Goal: Task Accomplishment & Management: Use online tool/utility

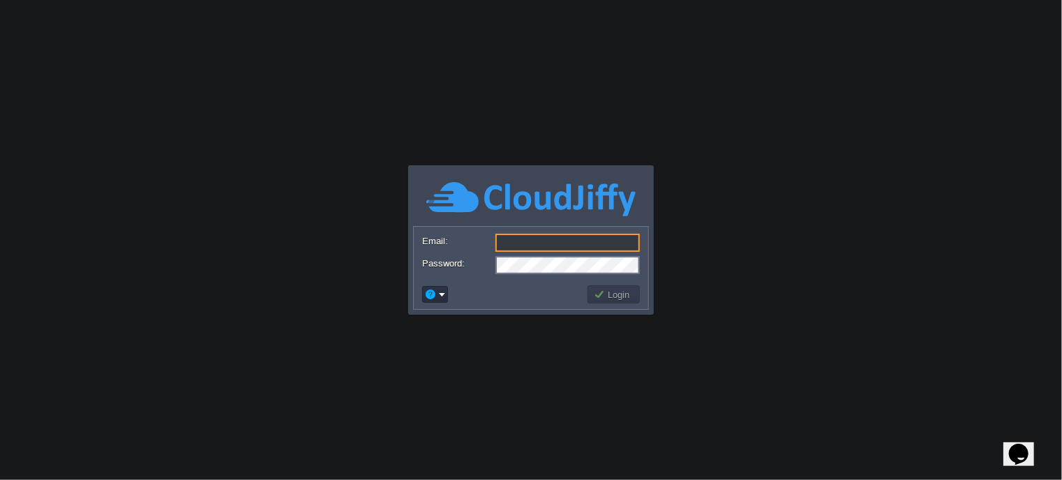
click at [589, 240] on input "Email:" at bounding box center [567, 243] width 144 height 18
type input "[EMAIL_ADDRESS][PERSON_NAME][DOMAIN_NAME]"
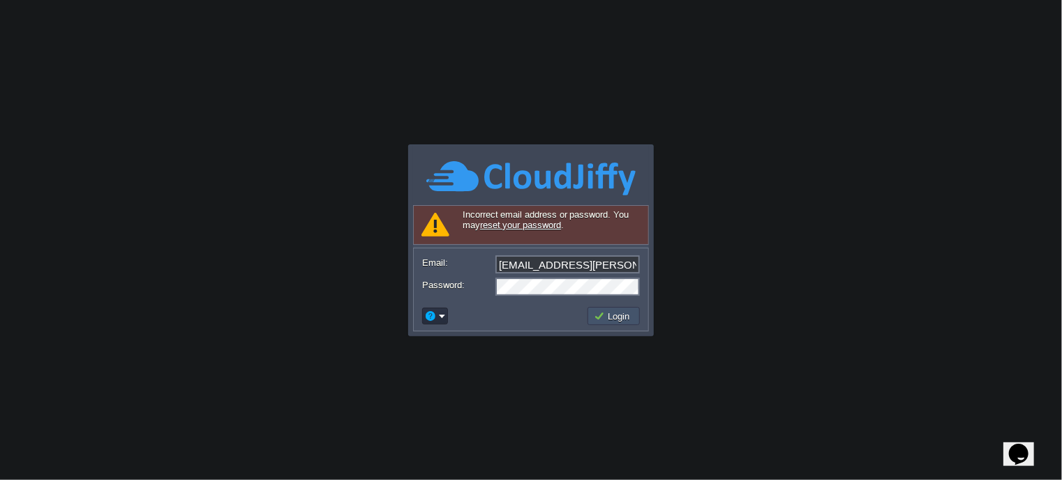
click at [602, 317] on button "Login" at bounding box center [614, 316] width 40 height 13
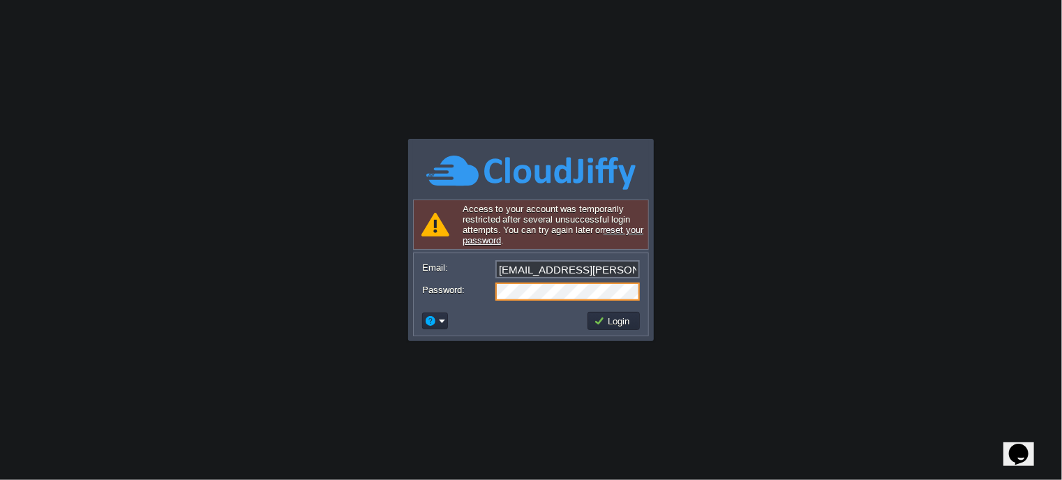
click at [478, 294] on div "Password:" at bounding box center [531, 291] width 218 height 18
click at [602, 317] on button "Login" at bounding box center [614, 321] width 40 height 13
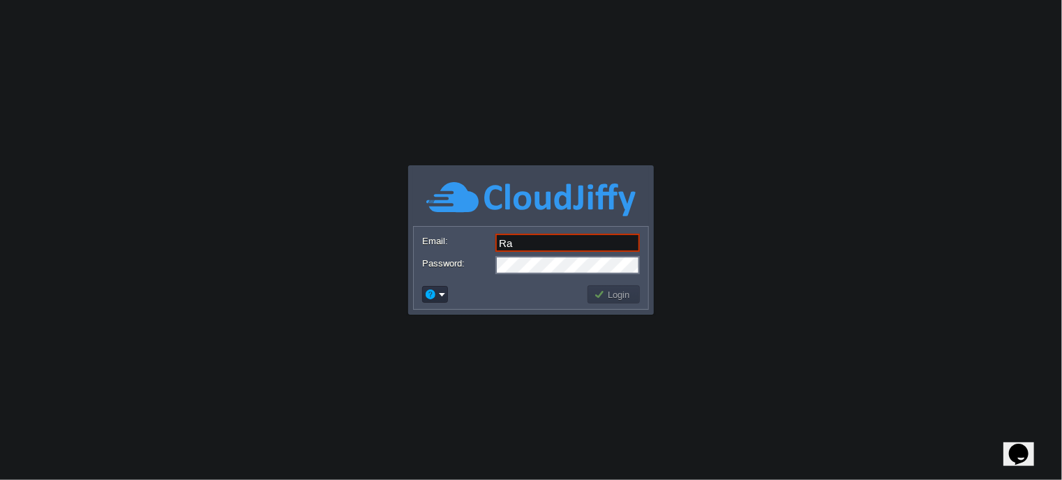
click at [589, 245] on input "Ra" at bounding box center [567, 243] width 144 height 18
type input "[EMAIL_ADDRESS][PERSON_NAME][DOMAIN_NAME]"
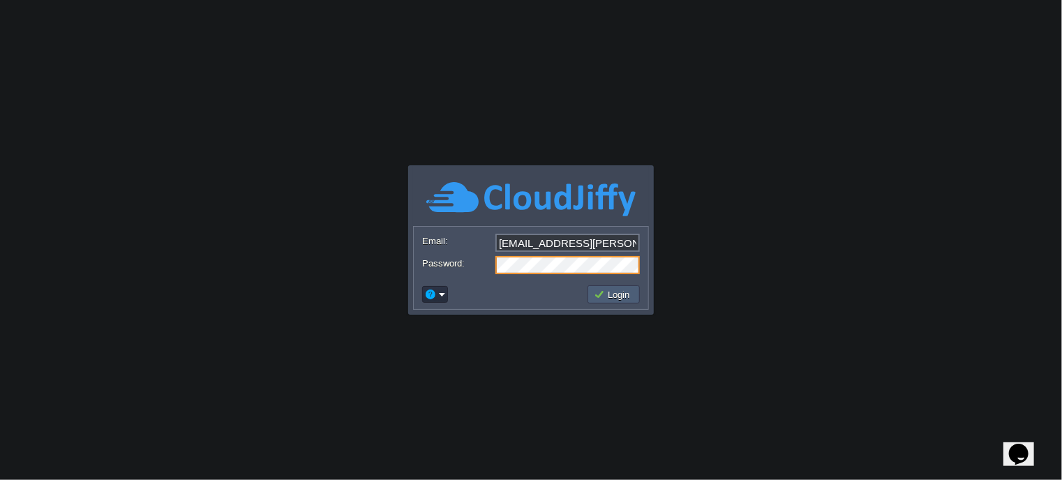
click at [624, 297] on button "Login" at bounding box center [614, 294] width 40 height 13
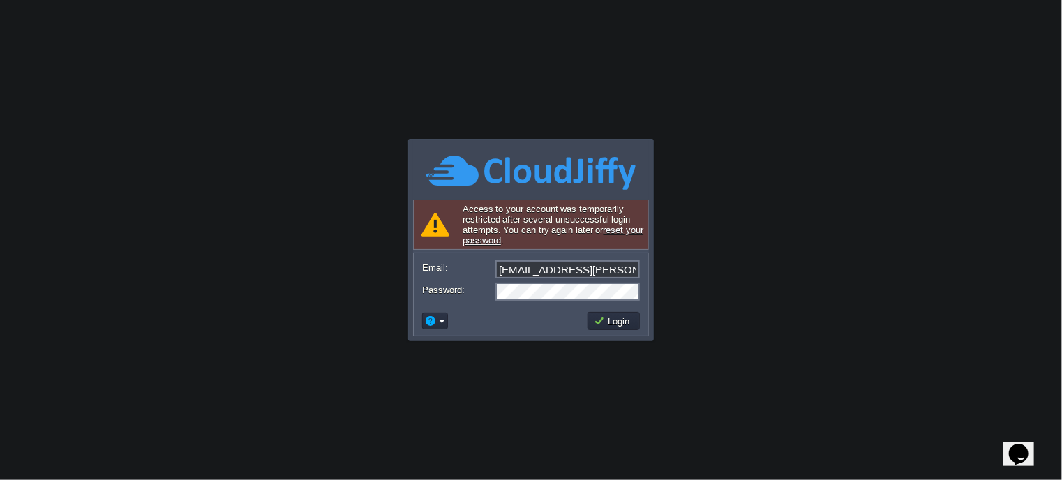
click at [1011, 448] on icon "Opens Chat This icon Opens the chat window." at bounding box center [1017, 453] width 22 height 22
type input "918698532898"
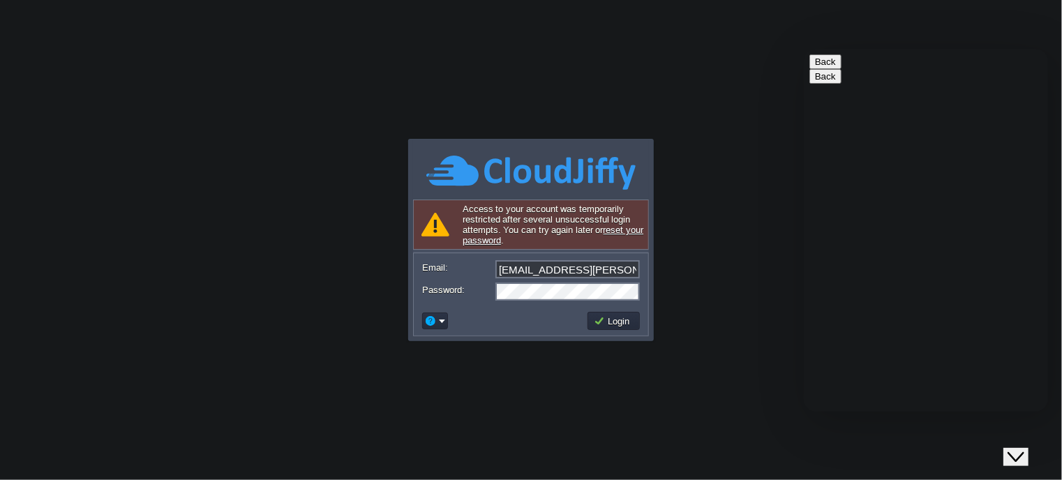
click at [803, 48] on textarea at bounding box center [803, 48] width 0 height 0
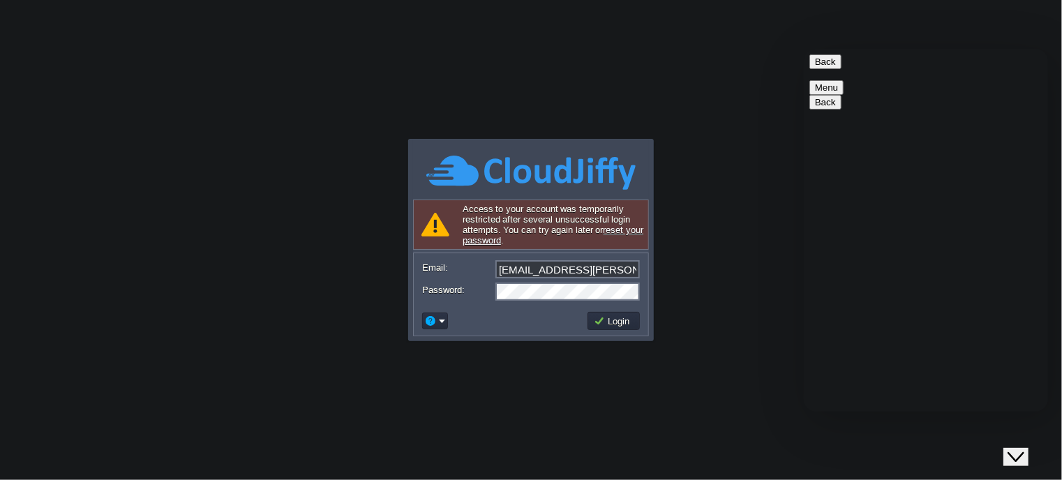
scroll to position [31, 0]
type textarea "I am not able to login."
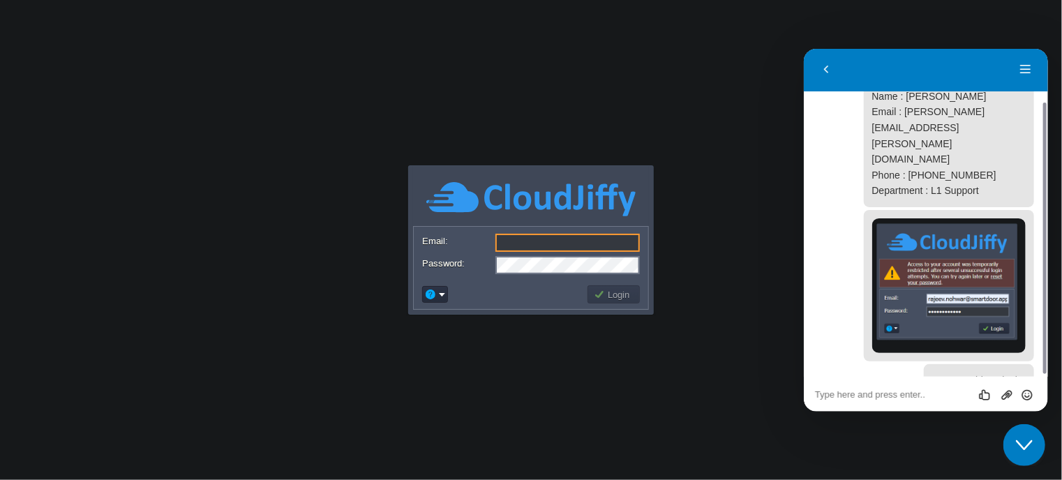
scroll to position [66, 0]
click at [608, 250] on input "Email:" at bounding box center [567, 243] width 144 height 18
type input "[EMAIL_ADDRESS][PERSON_NAME][DOMAIN_NAME]"
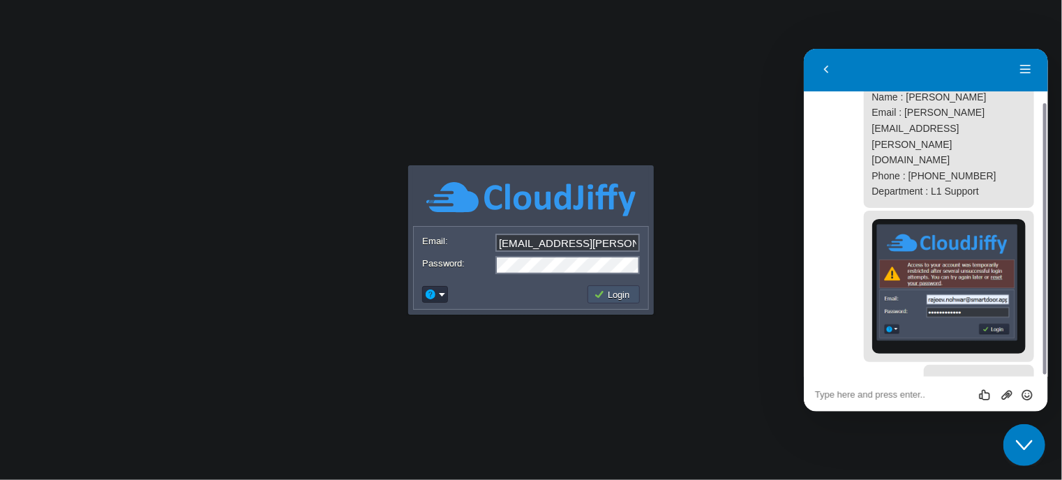
click at [617, 289] on button "Login" at bounding box center [614, 294] width 40 height 13
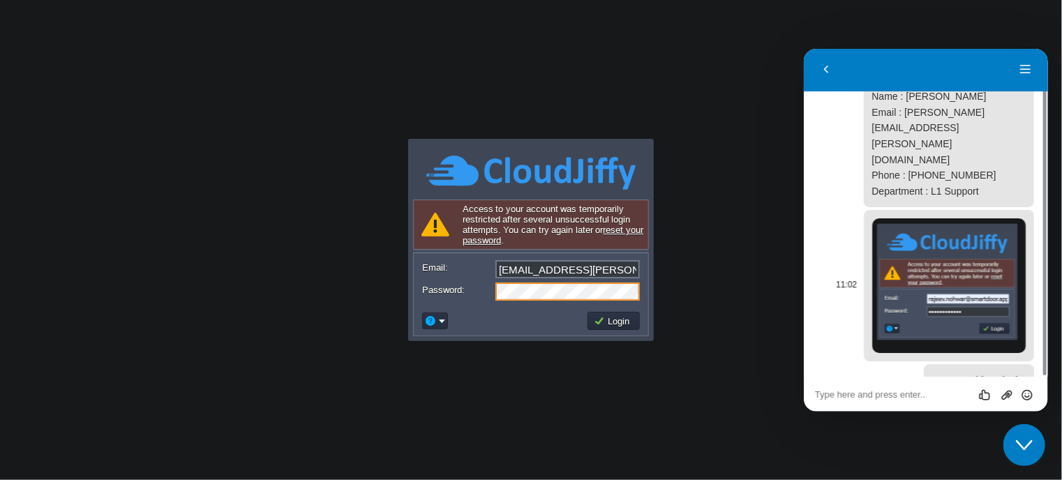
scroll to position [0, 0]
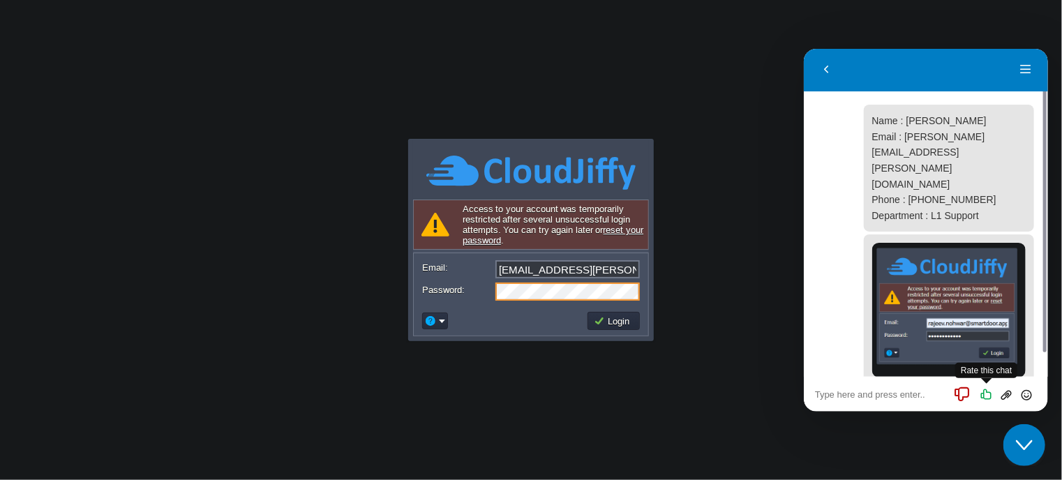
click at [986, 398] on icon "Rate this chat" at bounding box center [985, 393] width 13 height 13
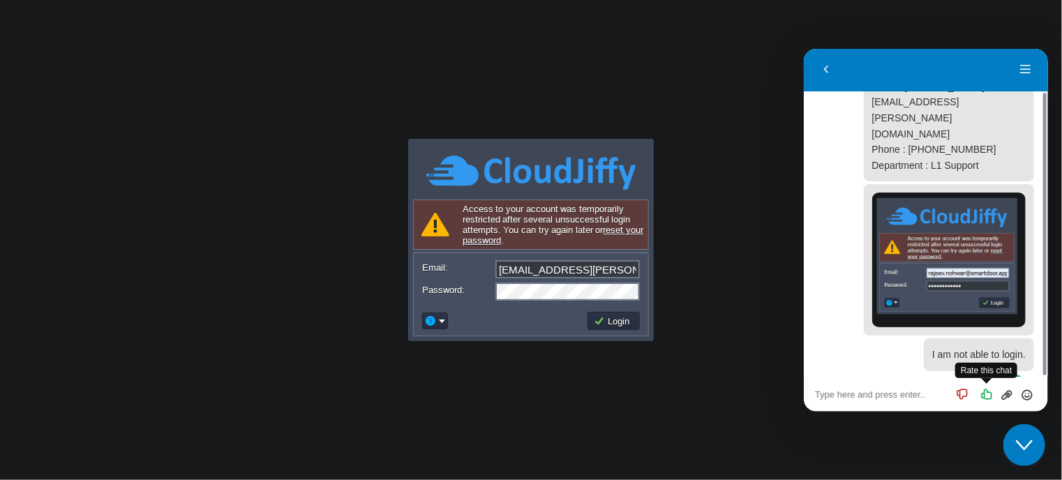
click at [986, 395] on div "Rate this chat" at bounding box center [985, 394] width 22 height 14
click at [986, 395] on icon "Rate this chat" at bounding box center [985, 393] width 13 height 13
click at [986, 395] on div "Rate this chat" at bounding box center [985, 394] width 22 height 14
click at [963, 395] on icon "Rate this chat" at bounding box center [960, 392] width 17 height 17
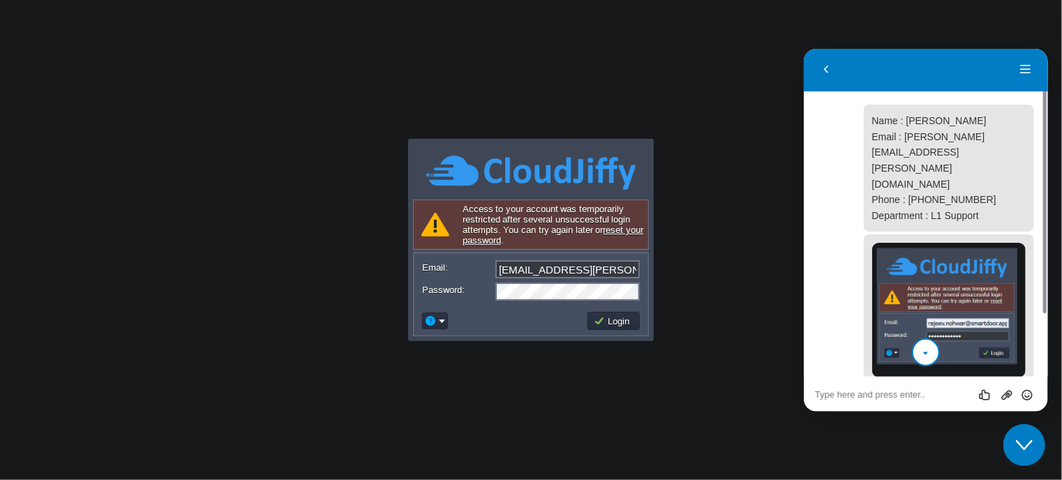
scroll to position [75, 0]
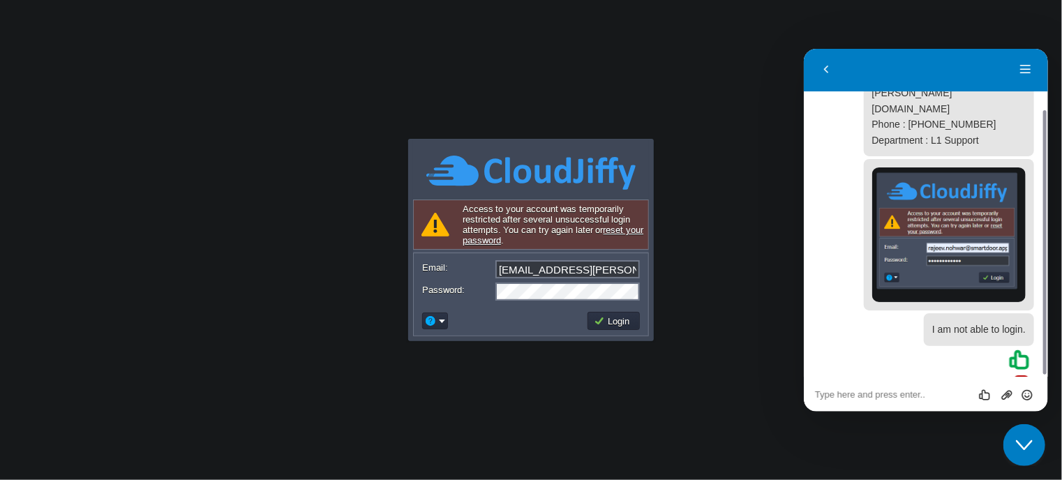
click at [1017, 439] on icon "Close Chat This icon closes the chat window." at bounding box center [1023, 444] width 17 height 17
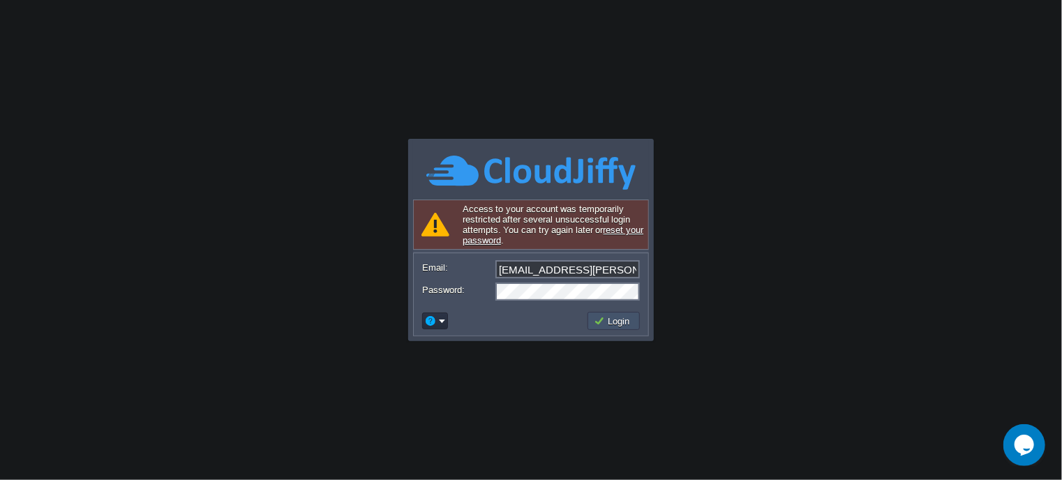
click at [617, 322] on button "Login" at bounding box center [614, 321] width 40 height 13
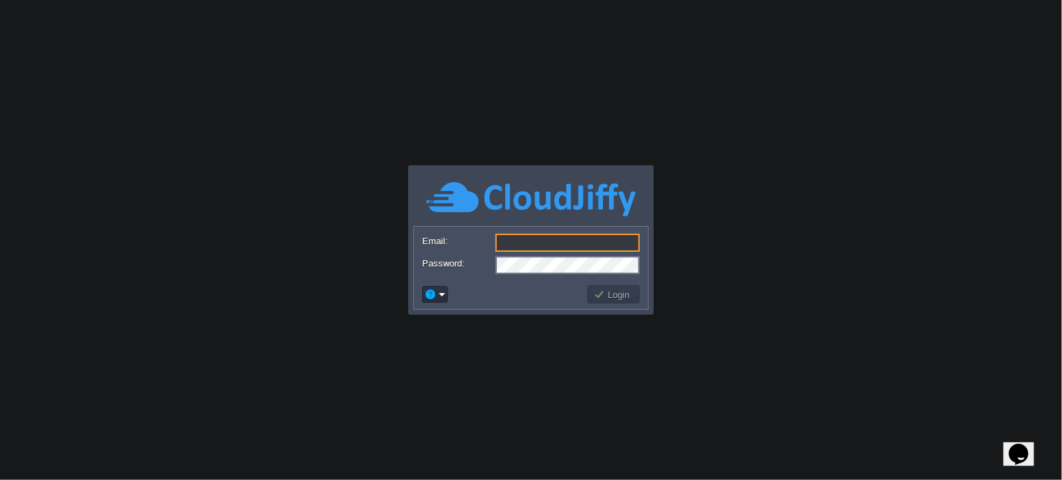
click at [513, 240] on input "Email:" at bounding box center [567, 243] width 144 height 18
click at [589, 237] on input "[EMAIL_ADDRESS][PERSON_NAME][DOMAIN_NAME]" at bounding box center [567, 243] width 144 height 18
type input "[EMAIL_ADDRESS][PERSON_NAME][DOMAIN_NAME]"
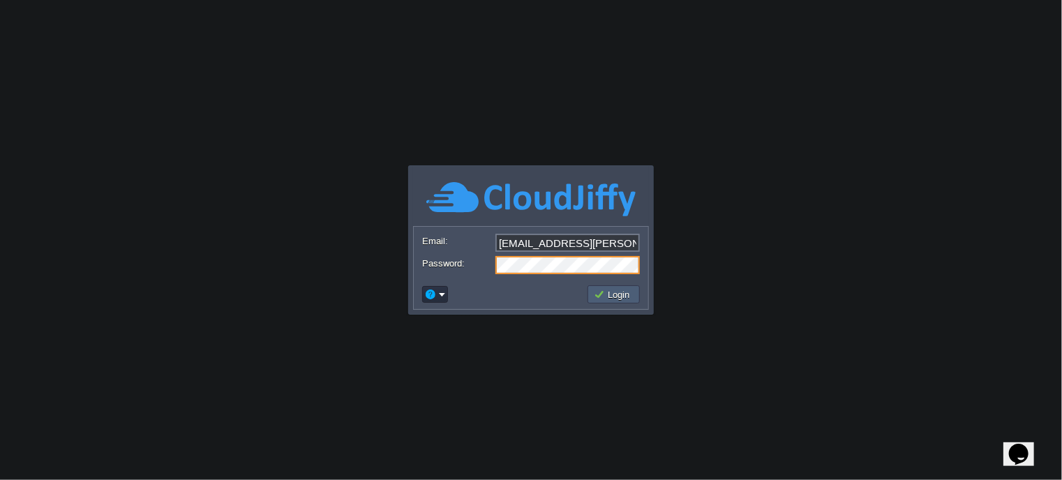
click at [622, 294] on button "Login" at bounding box center [614, 294] width 40 height 13
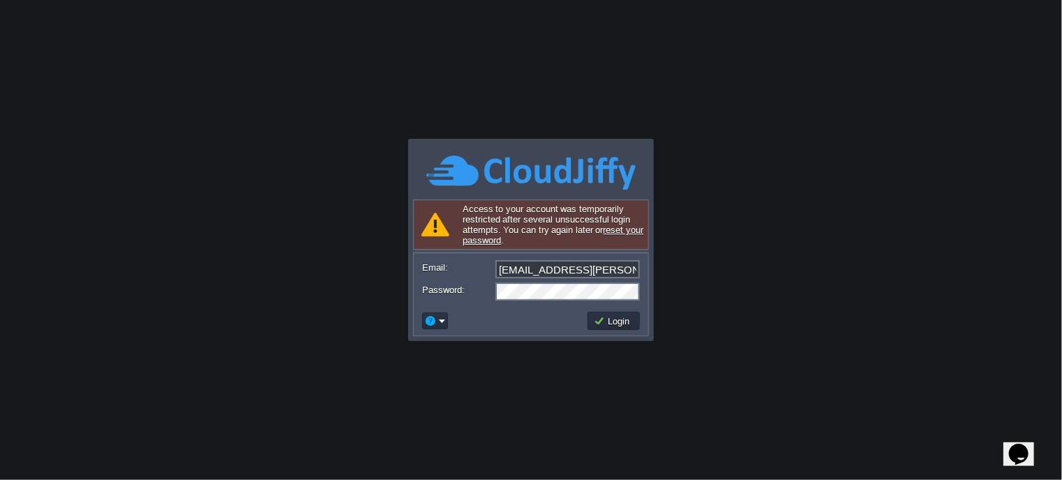
click at [1027, 443] on icon "Chat widget" at bounding box center [1018, 453] width 20 height 21
click at [843, 80] on button "Menu" at bounding box center [825, 87] width 34 height 15
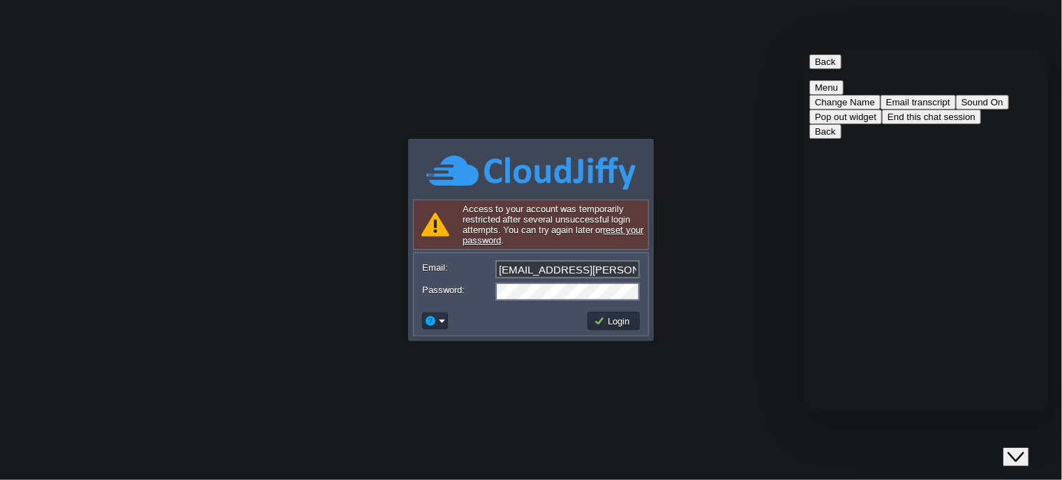
click at [938, 123] on button "End this chat session" at bounding box center [930, 116] width 99 height 15
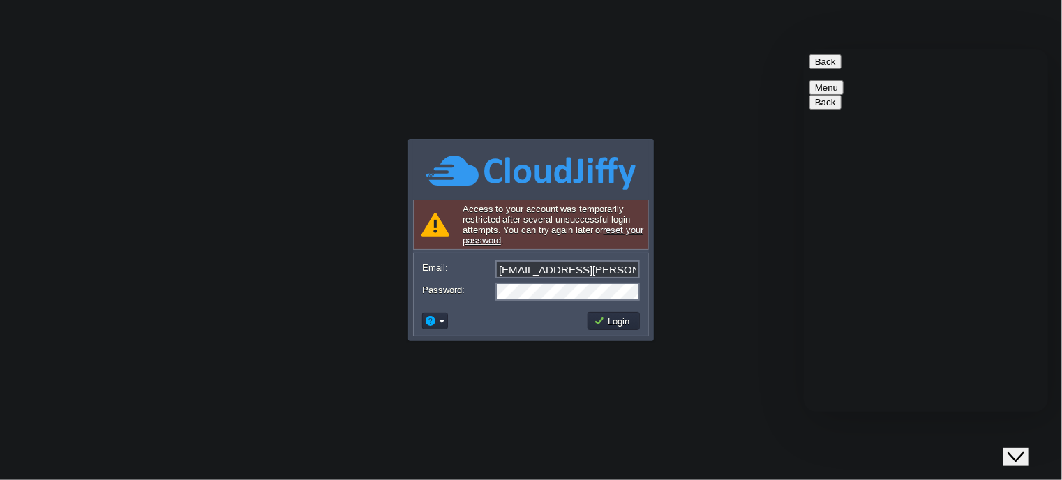
click at [1009, 442] on div "Opens Chat This icon Opens the chat window." at bounding box center [1017, 453] width 22 height 22
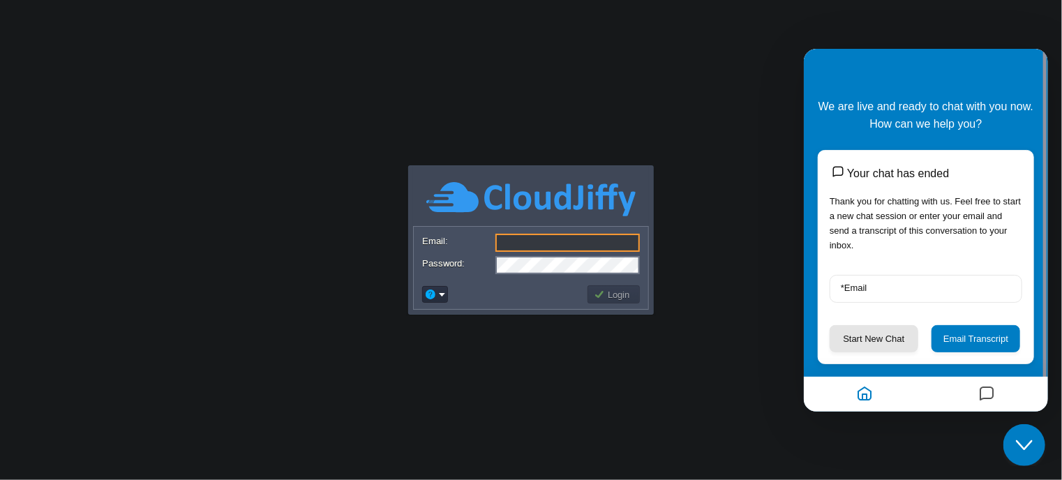
scroll to position [23, 0]
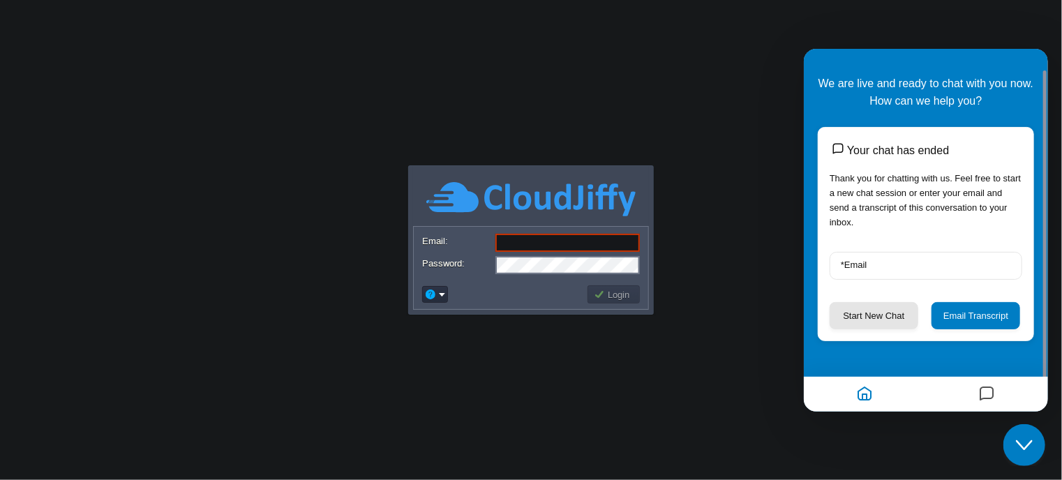
click at [995, 395] on button "Messages" at bounding box center [986, 393] width 24 height 27
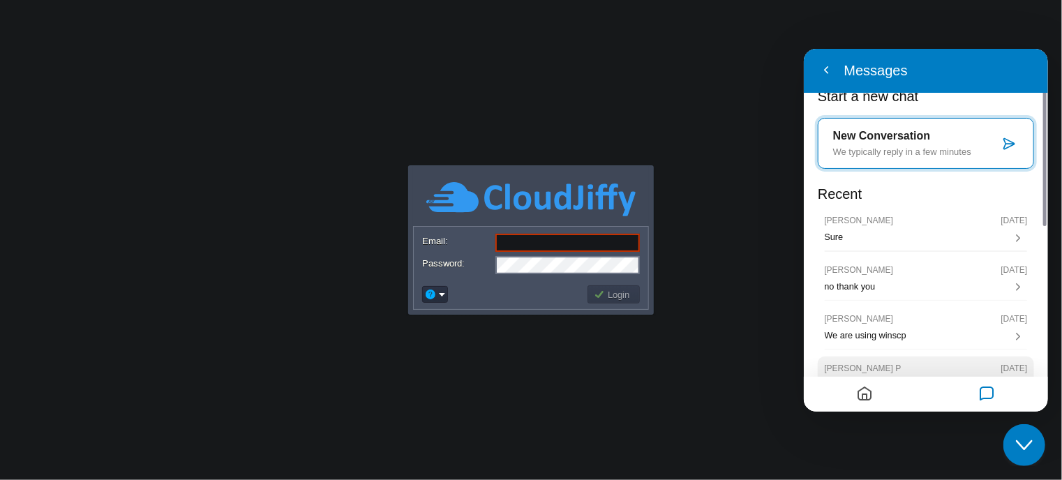
scroll to position [0, 0]
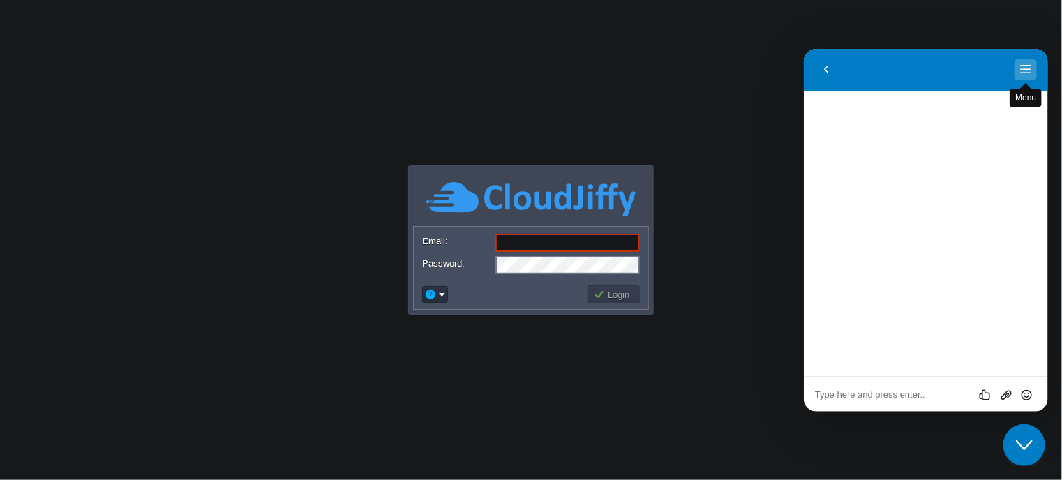
click at [1018, 77] on button "Menu" at bounding box center [1024, 69] width 22 height 21
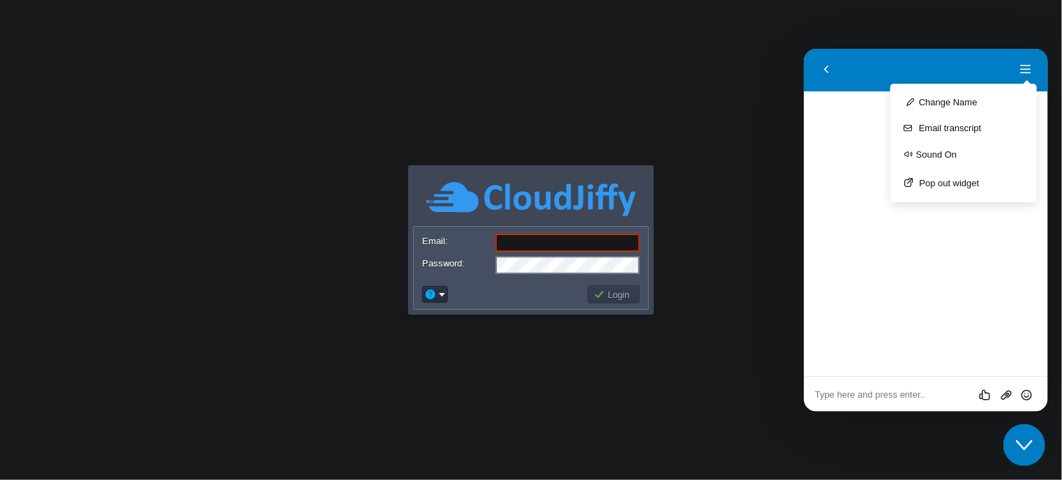
click at [742, 111] on body "Application Platform v.8.10.2 Email: Password: Login" at bounding box center [531, 240] width 1062 height 480
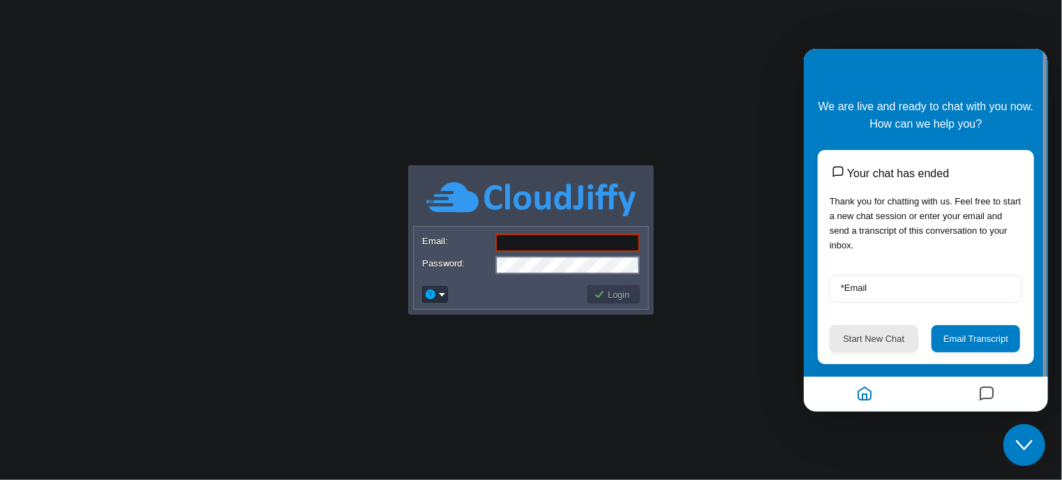
click at [896, 342] on button "Start New Chat" at bounding box center [873, 337] width 89 height 27
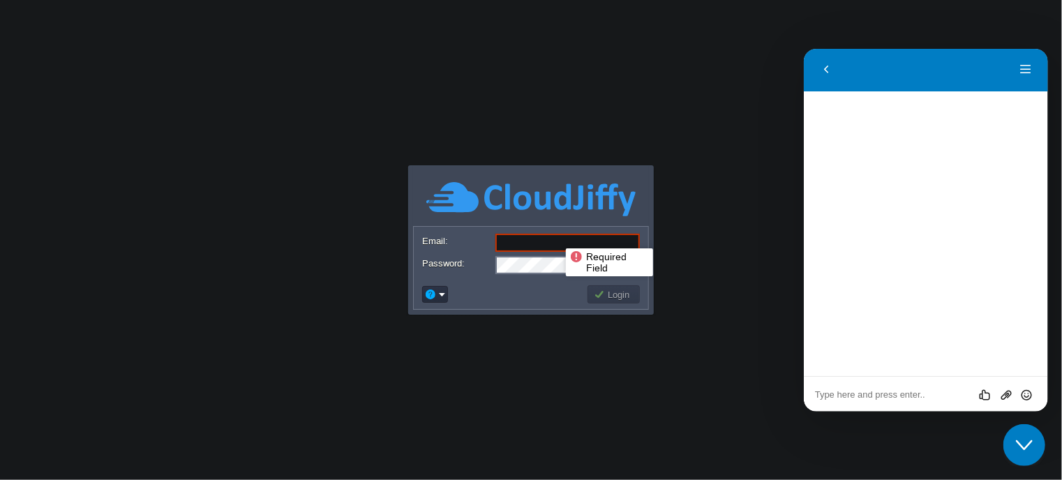
click at [555, 236] on input "Email:" at bounding box center [567, 243] width 144 height 18
type input "rajeev.nohwar@smartdoor.app"
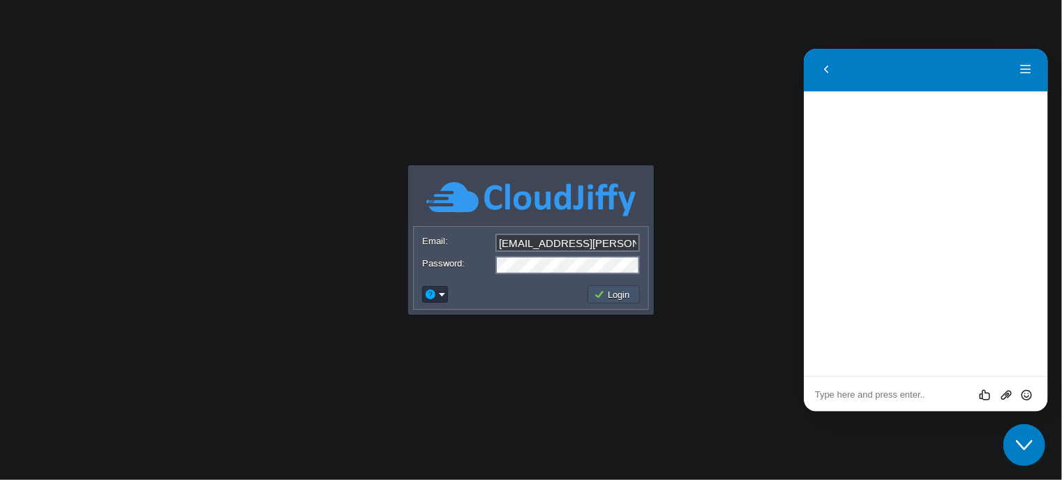
click at [625, 292] on button "Login" at bounding box center [614, 294] width 40 height 13
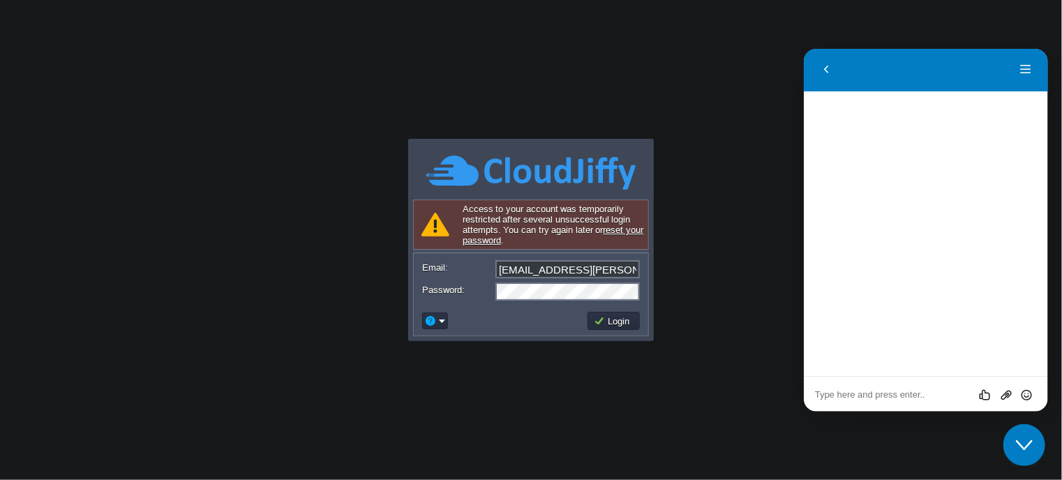
click at [1034, 441] on div "Close Chat This icon closes the chat window." at bounding box center [1023, 444] width 42 height 17
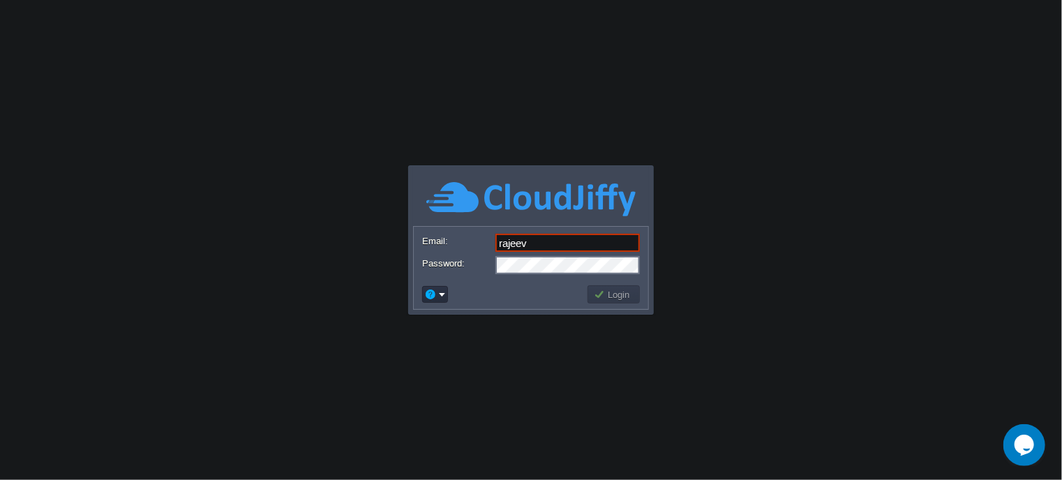
type input "[EMAIL_ADDRESS][PERSON_NAME][DOMAIN_NAME]"
click at [623, 301] on td "Login" at bounding box center [613, 294] width 52 height 18
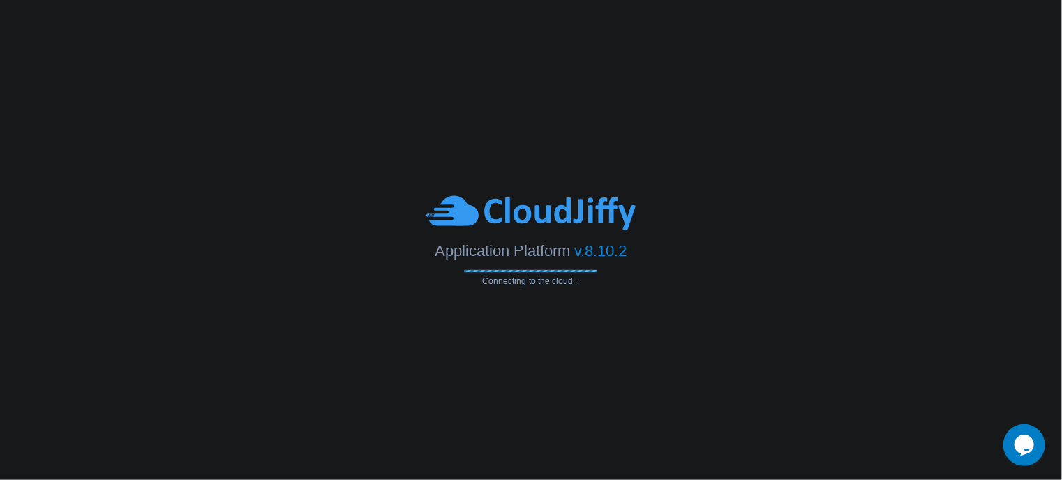
click at [730, 239] on div "Application Platform v.8.10.2" at bounding box center [531, 246] width 1062 height 29
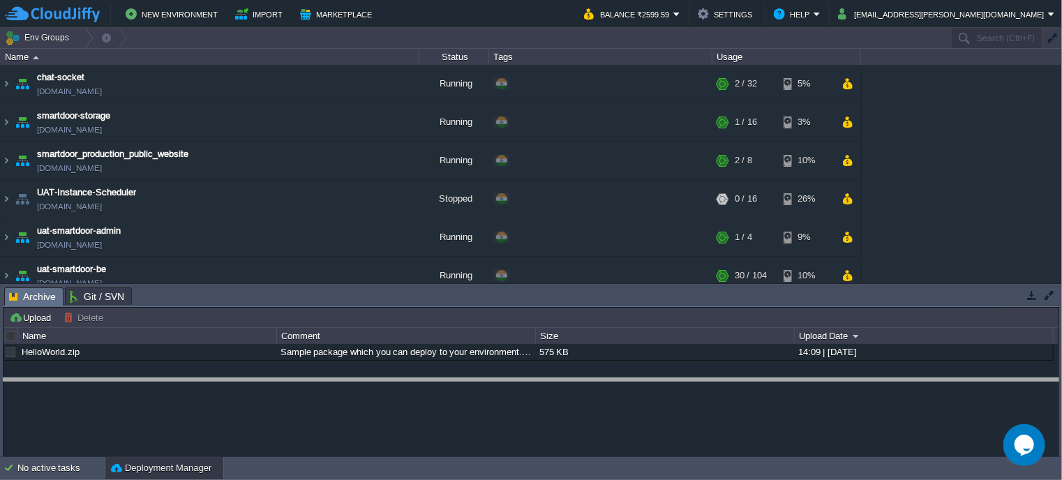
drag, startPoint x: 508, startPoint y: 296, endPoint x: 505, endPoint y: 422, distance: 125.6
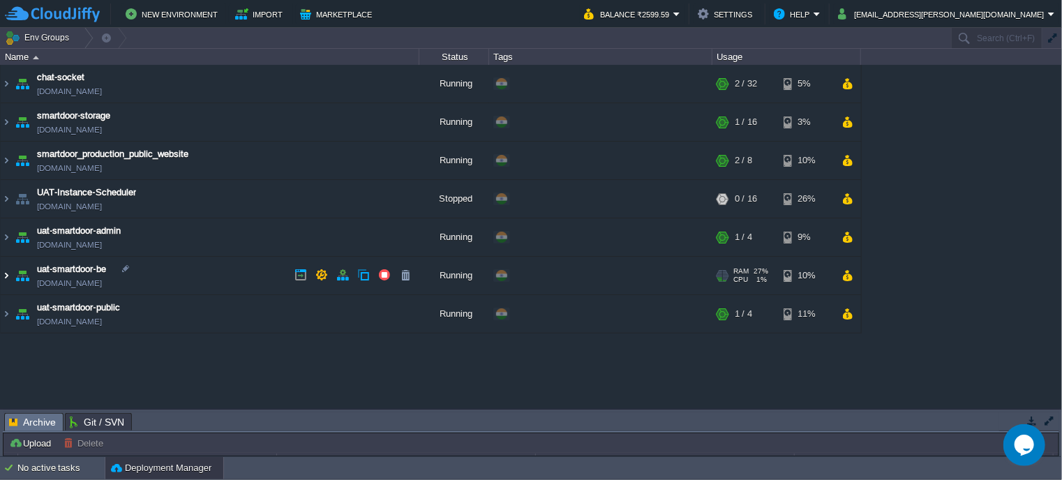
click at [2, 270] on img at bounding box center [6, 276] width 11 height 38
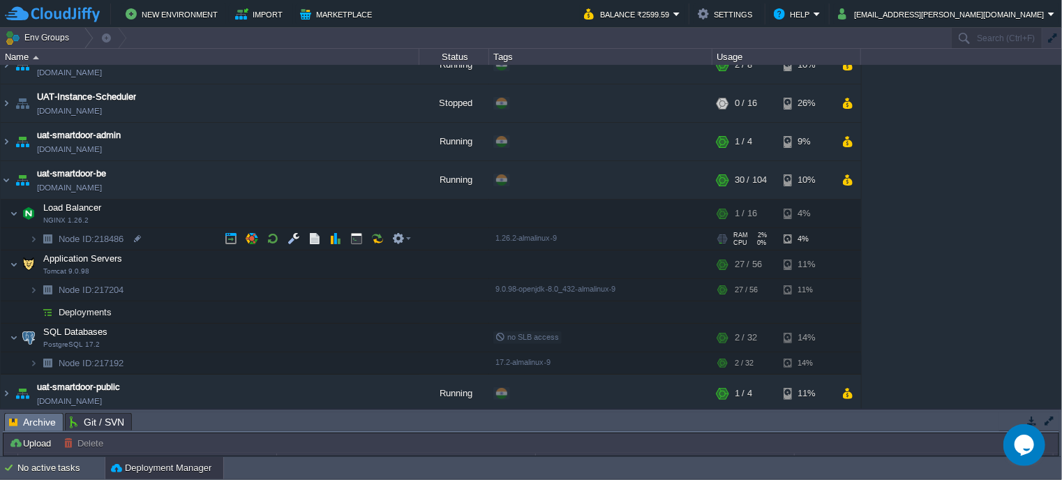
scroll to position [95, 0]
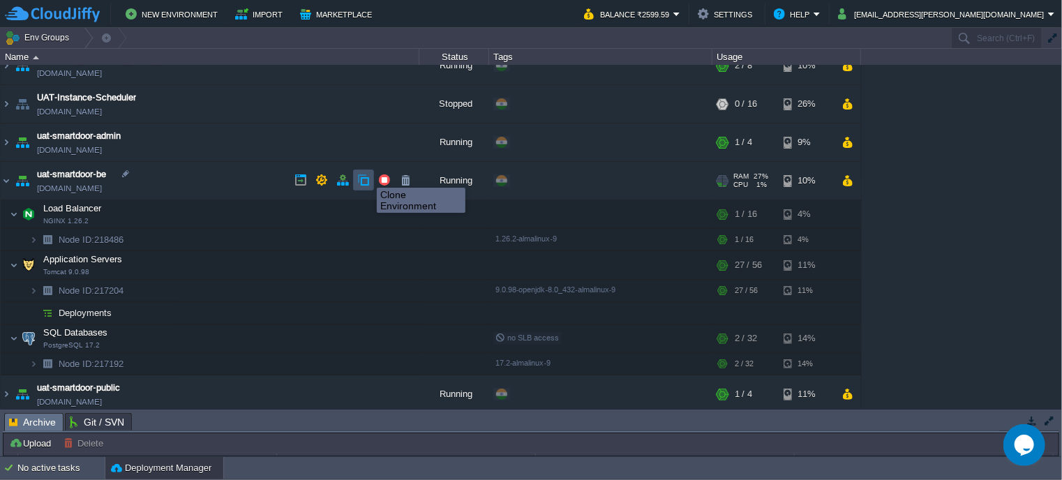
click at [366, 175] on button "button" at bounding box center [363, 180] width 13 height 13
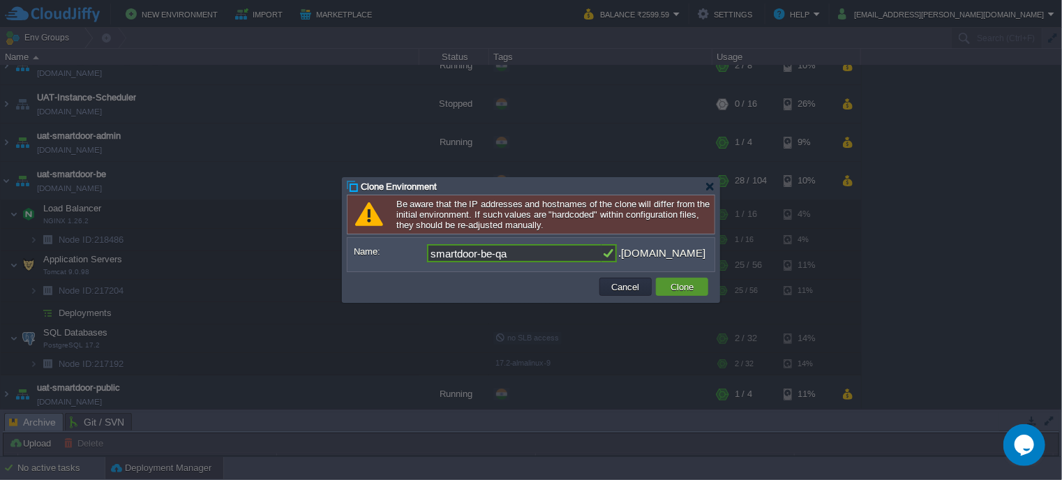
type input "smartdoor-be-qa"
click at [684, 287] on button "Clone" at bounding box center [681, 286] width 31 height 13
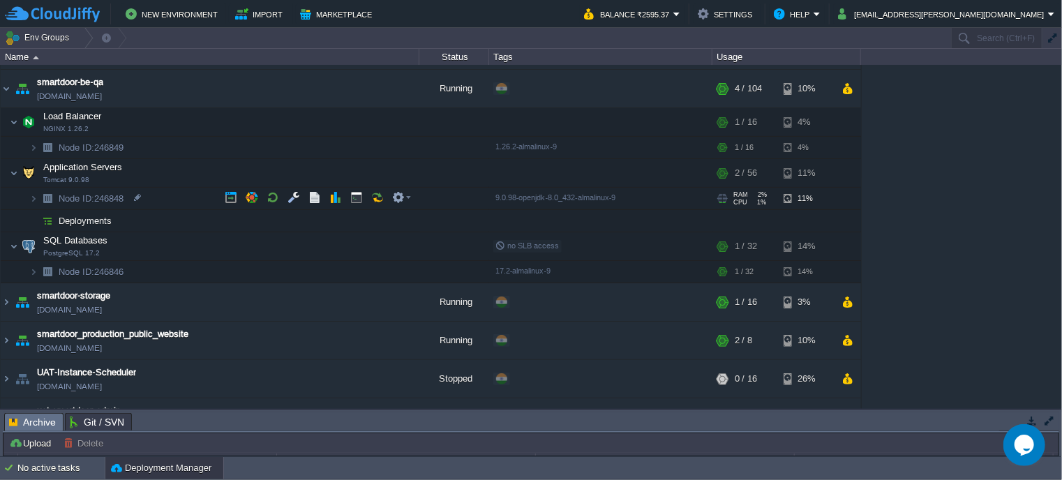
scroll to position [0, 0]
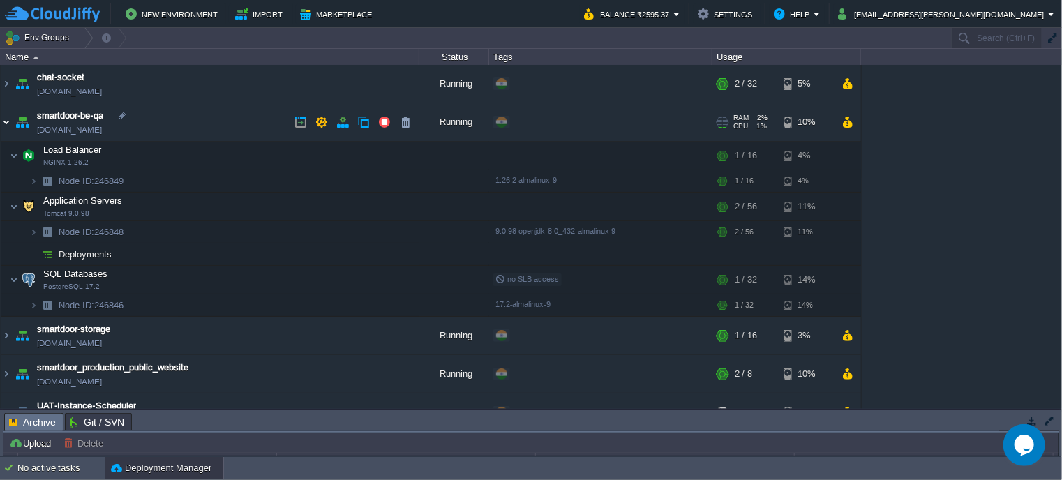
click at [3, 119] on img at bounding box center [6, 122] width 11 height 38
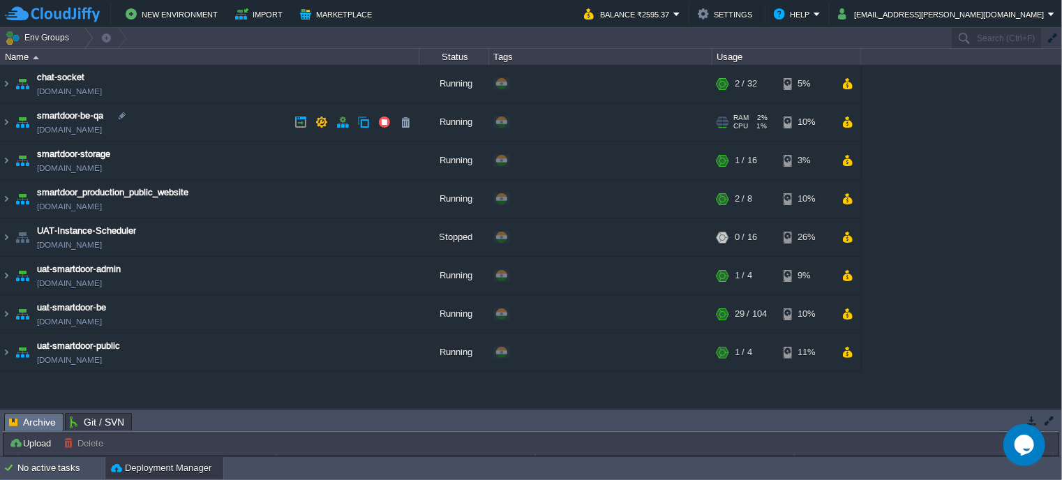
click at [102, 130] on link "[DOMAIN_NAME]" at bounding box center [69, 130] width 65 height 14
click at [7, 119] on img at bounding box center [6, 122] width 11 height 38
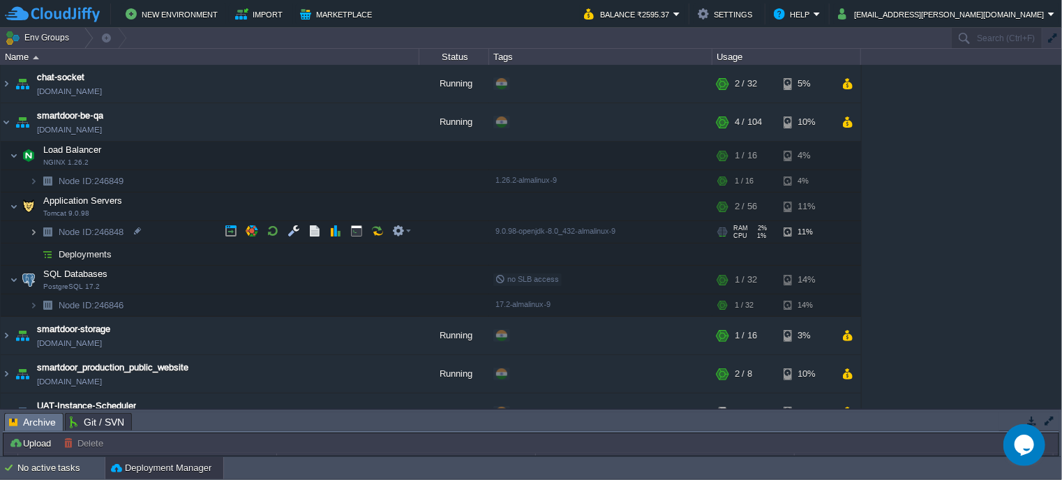
click at [33, 229] on img at bounding box center [33, 232] width 8 height 22
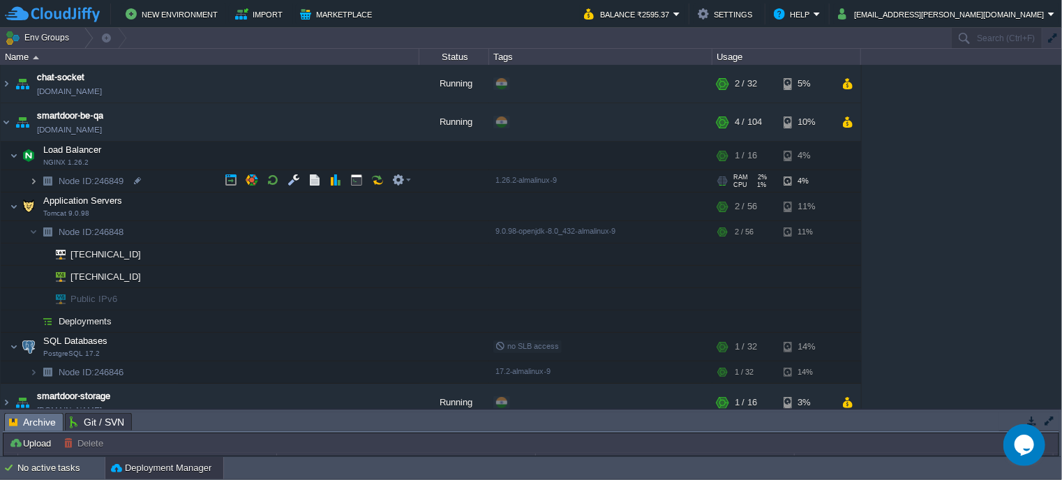
click at [36, 183] on img at bounding box center [33, 181] width 8 height 22
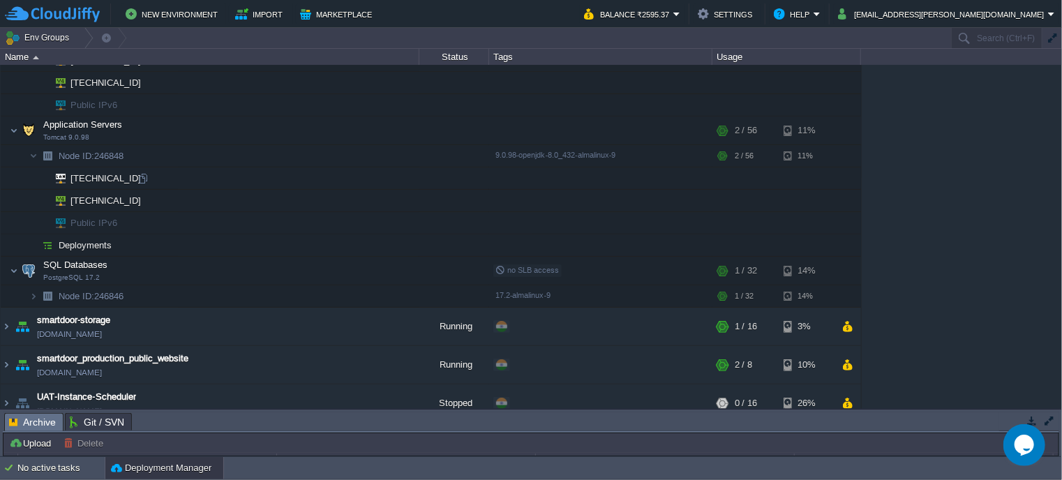
scroll to position [158, 0]
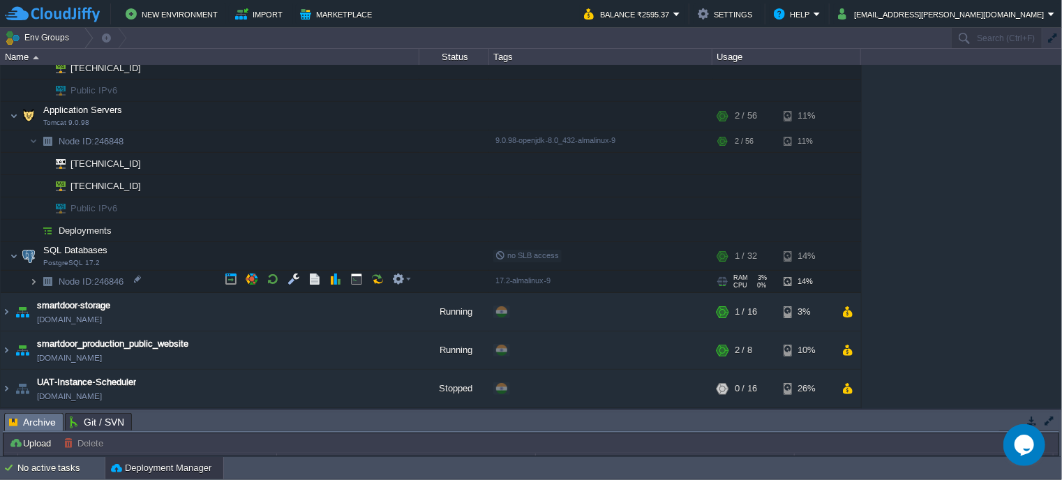
click at [31, 276] on img at bounding box center [33, 282] width 8 height 22
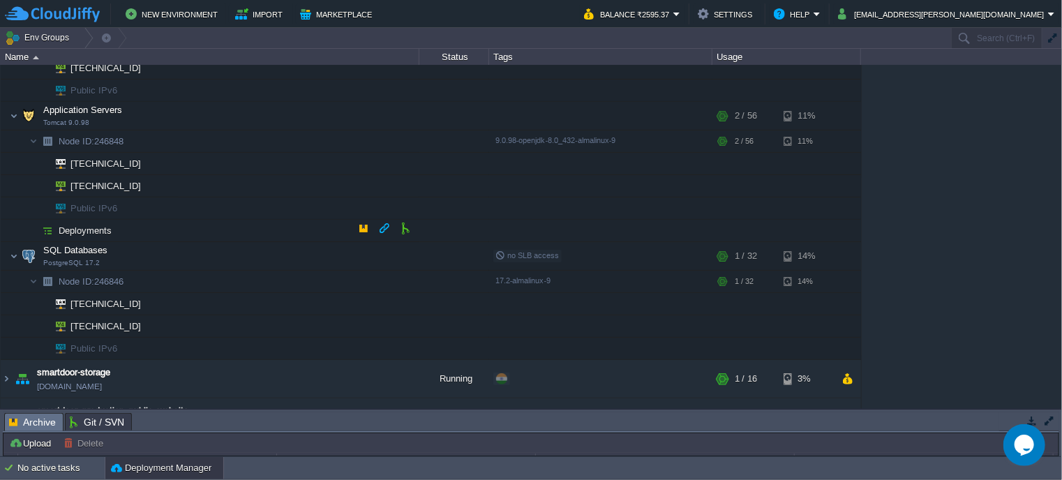
scroll to position [0, 0]
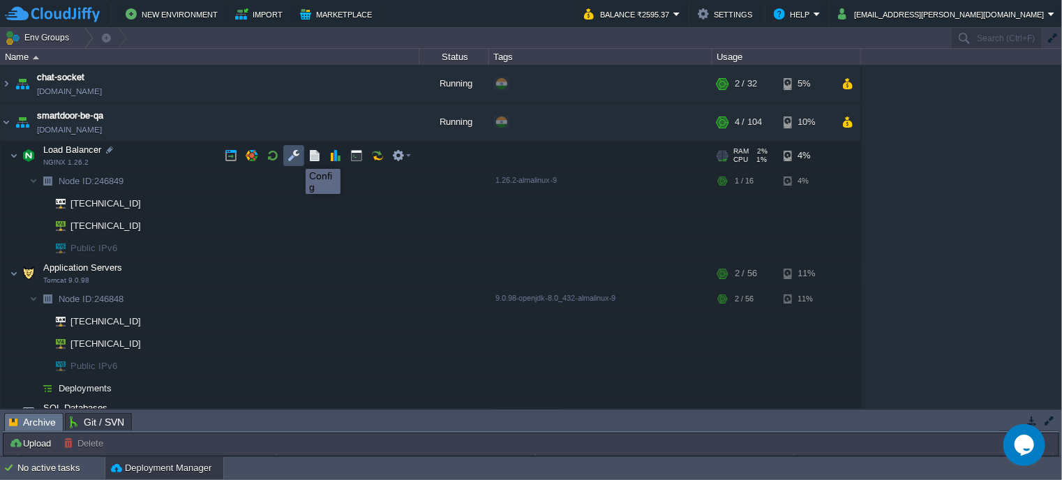
click at [295, 156] on button "button" at bounding box center [293, 155] width 13 height 13
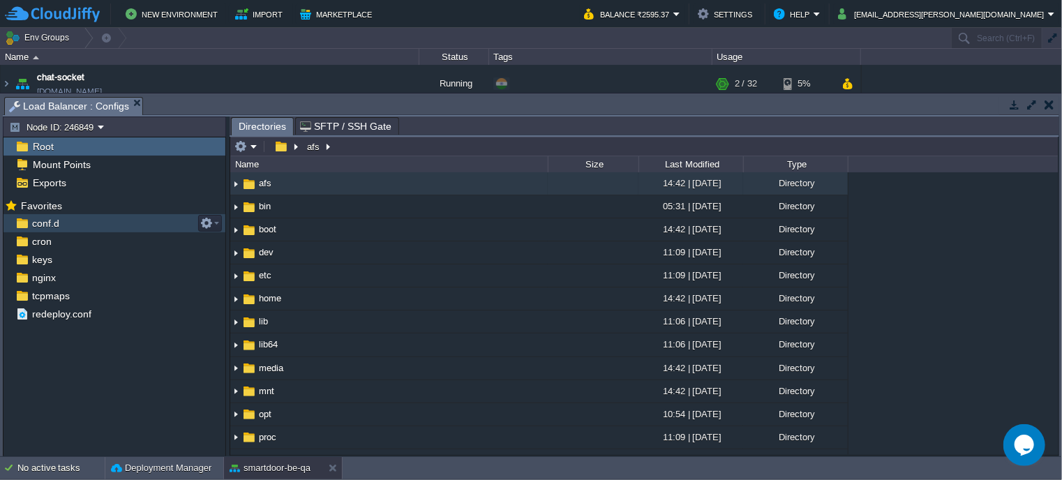
click at [67, 220] on div "conf.d" at bounding box center [114, 223] width 222 height 18
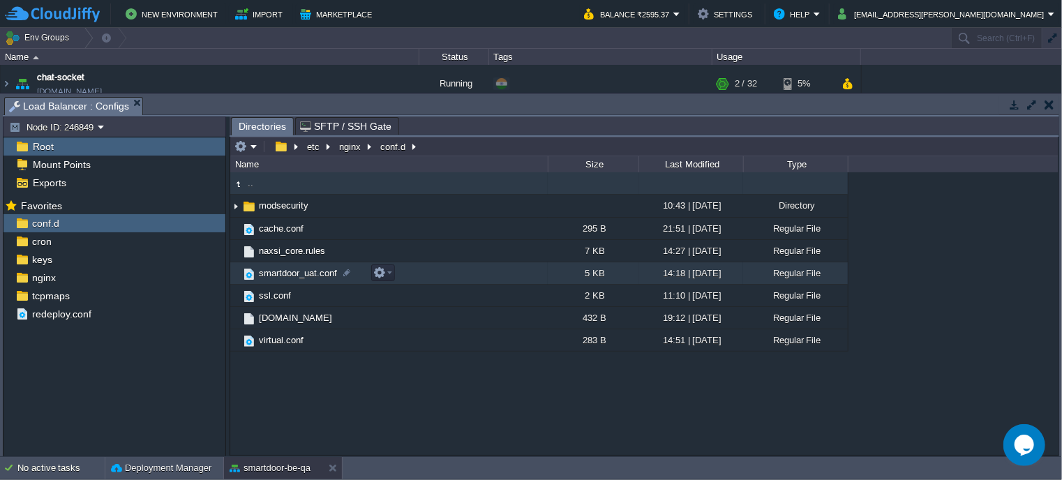
click at [293, 277] on span "smartdoor_uat.conf" at bounding box center [298, 273] width 82 height 12
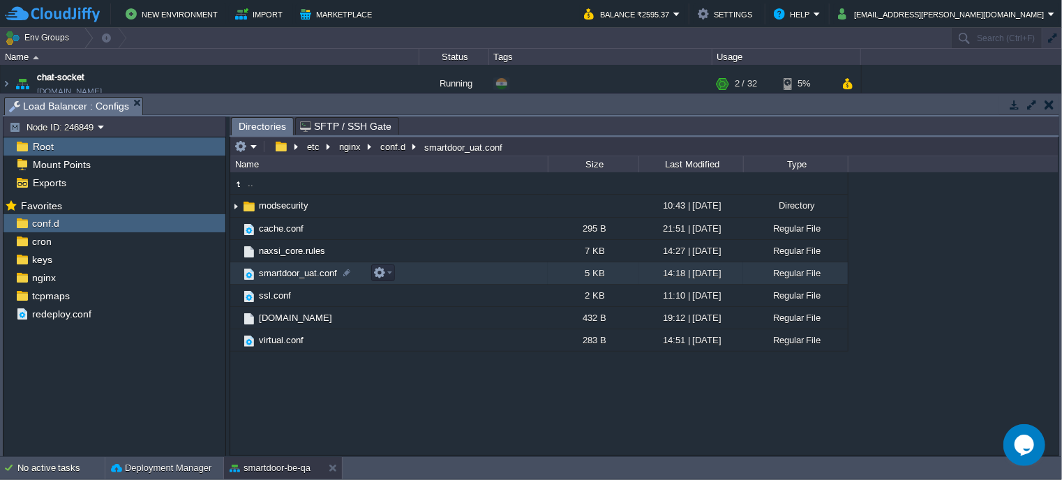
click at [293, 277] on span "smartdoor_uat.conf" at bounding box center [298, 273] width 82 height 12
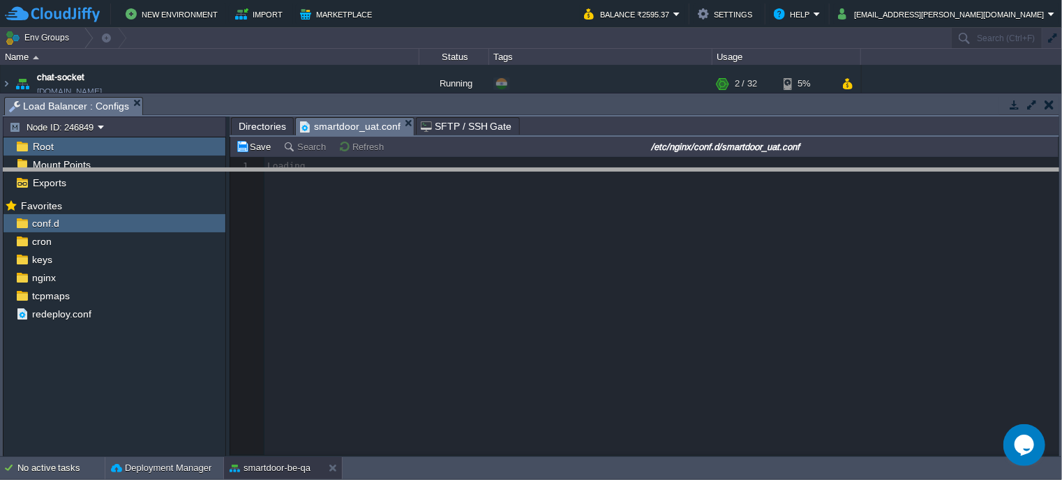
drag, startPoint x: 499, startPoint y: 101, endPoint x: 527, endPoint y: 202, distance: 104.1
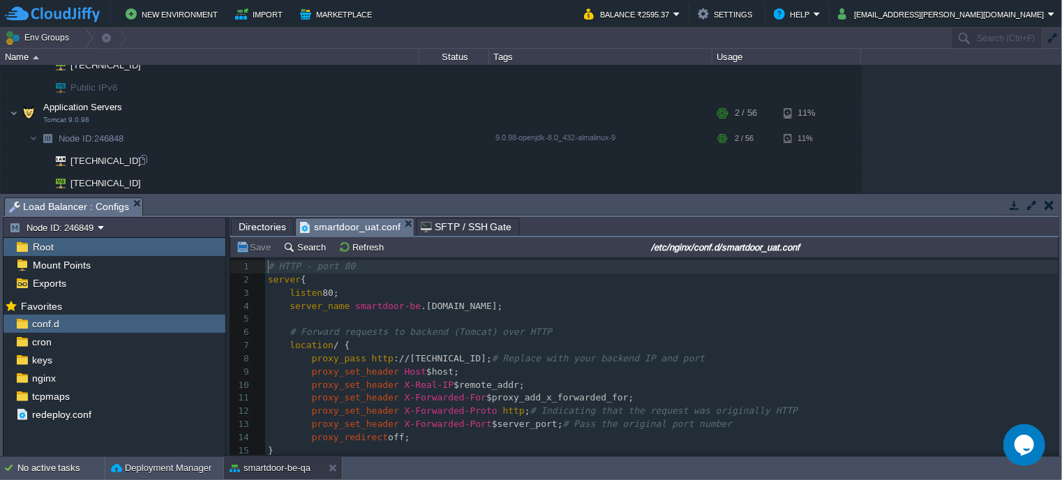
scroll to position [219, 0]
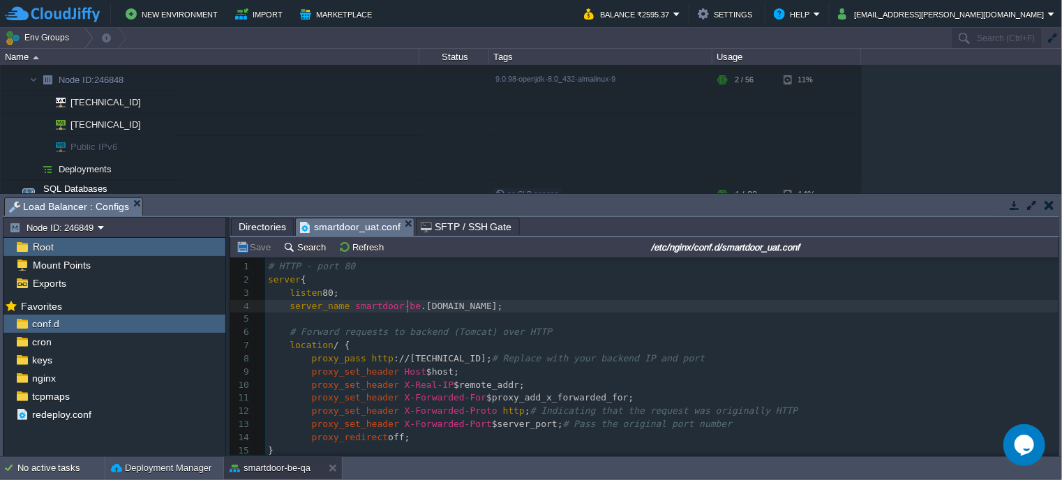
click at [407, 311] on div "108 1 # HTTP - port 80 2 server { 3 listen 80; 4 server_name smartdoor-be .[DOM…" at bounding box center [661, 417] width 793 height 315
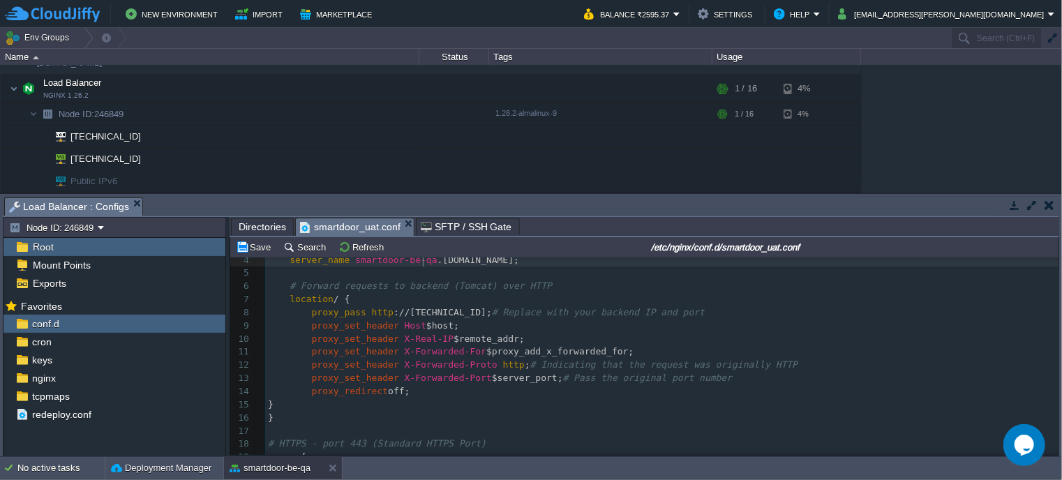
scroll to position [177, 0]
type textarea "-qa"
click at [144, 142] on div at bounding box center [143, 143] width 13 height 13
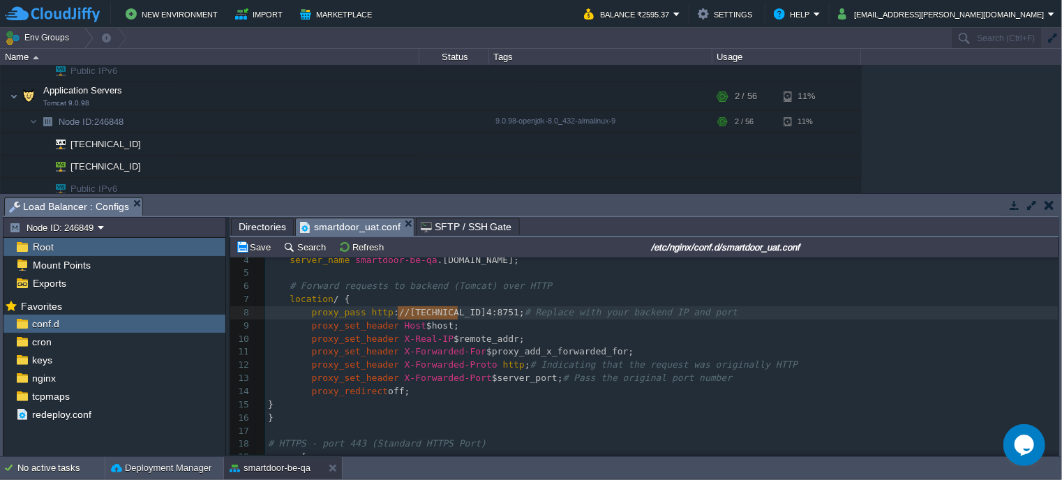
type textarea "[TECHNICAL_ID]"
drag, startPoint x: 396, startPoint y: 312, endPoint x: 461, endPoint y: 312, distance: 64.9
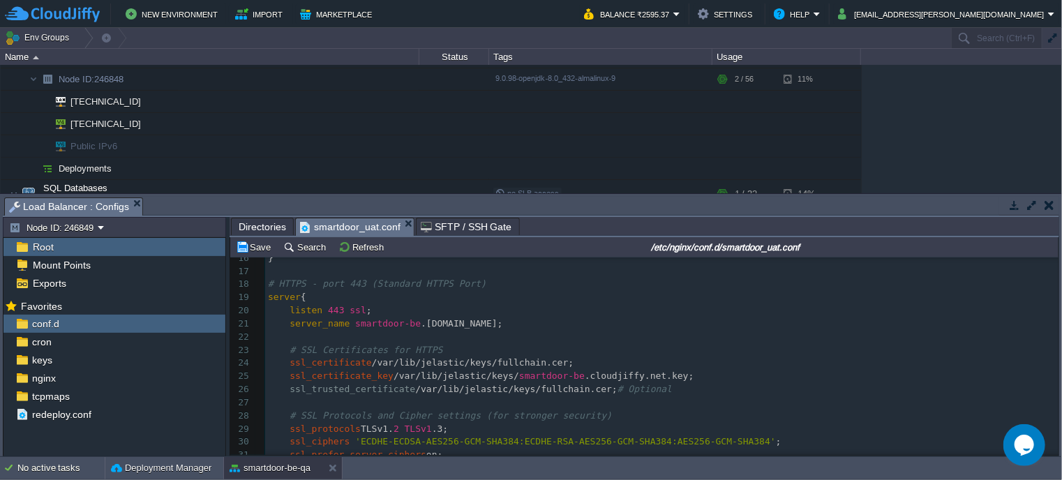
scroll to position [200, 0]
click at [268, 303] on div "x 1 # HTTP - port 80 2 server { 3 listen 80; 4 server_name smartdoor-be-qa .[DO…" at bounding box center [661, 324] width 793 height 526
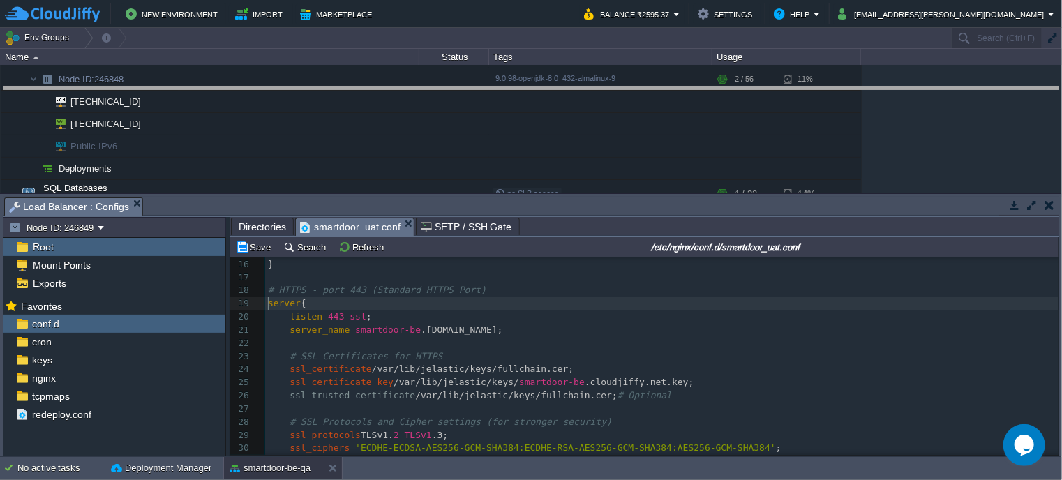
drag, startPoint x: 452, startPoint y: 206, endPoint x: 463, endPoint y: 93, distance: 113.5
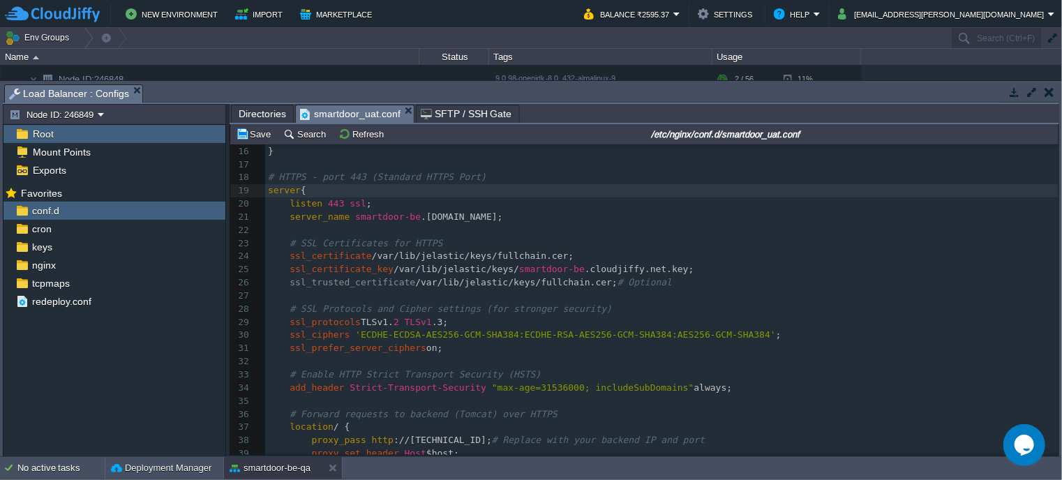
click at [407, 225] on pre "​" at bounding box center [661, 230] width 793 height 13
click at [407, 222] on div "x 1 # HTTP - port 80 2 server { 3 listen 80; 4 server_name smartdoor-be-qa .[DO…" at bounding box center [661, 263] width 793 height 631
type textarea "-qa"
click at [269, 189] on div "x 1 # HTTP - port 80 2 server { 3 listen 80; 4 server_name smartdoor-be-qa .[DO…" at bounding box center [661, 263] width 793 height 631
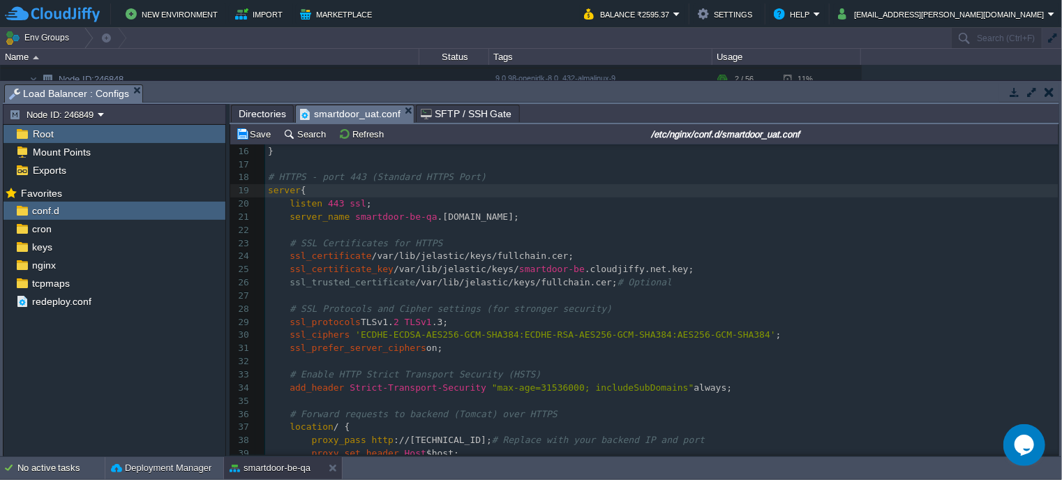
type textarea "#"
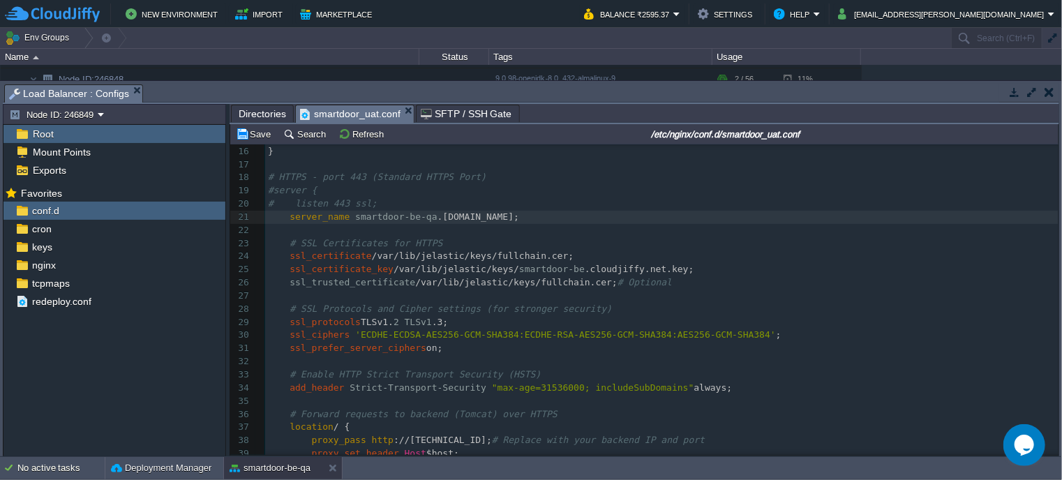
type textarea "#"
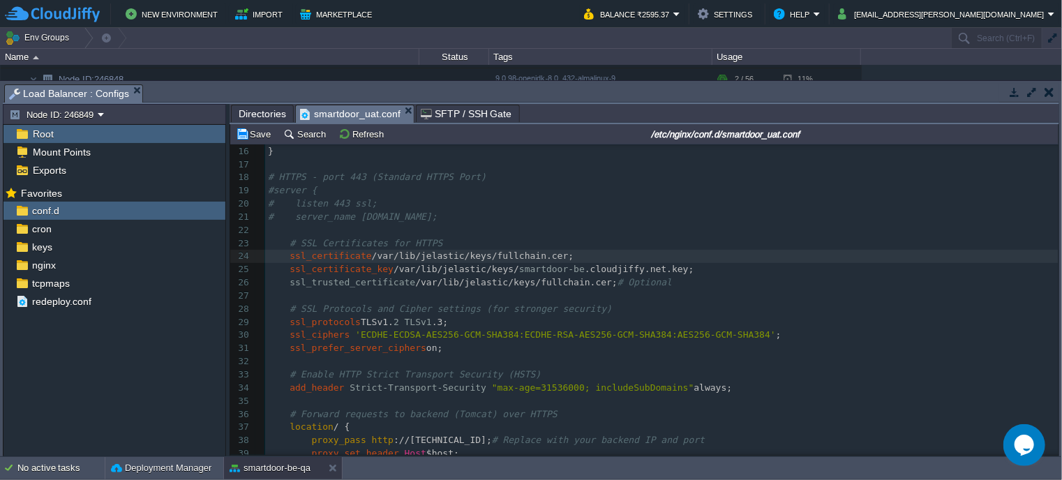
type textarea "#"
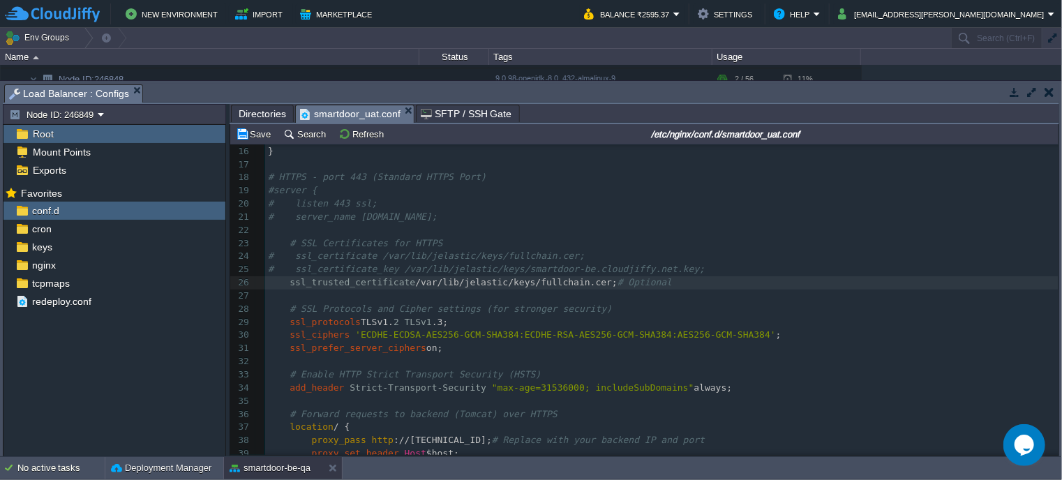
type textarea "#"
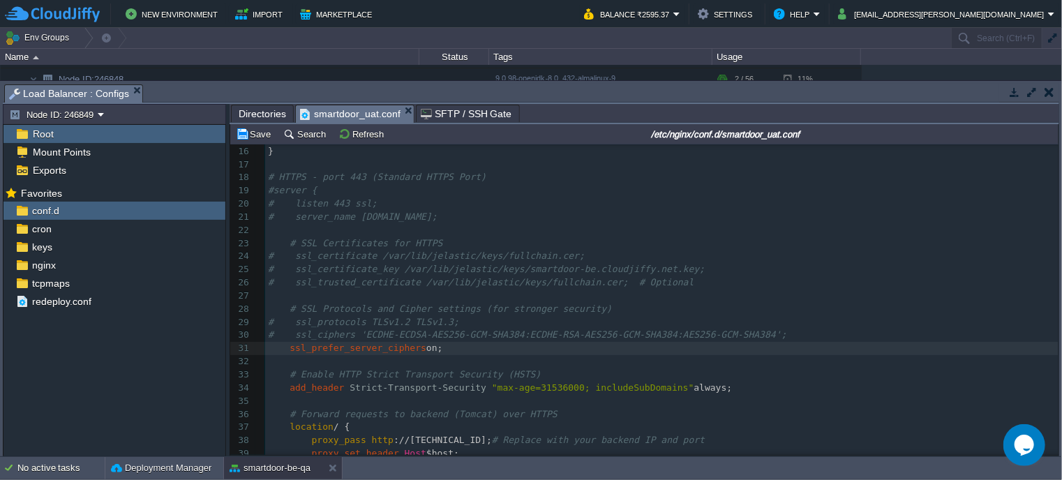
type textarea "#"
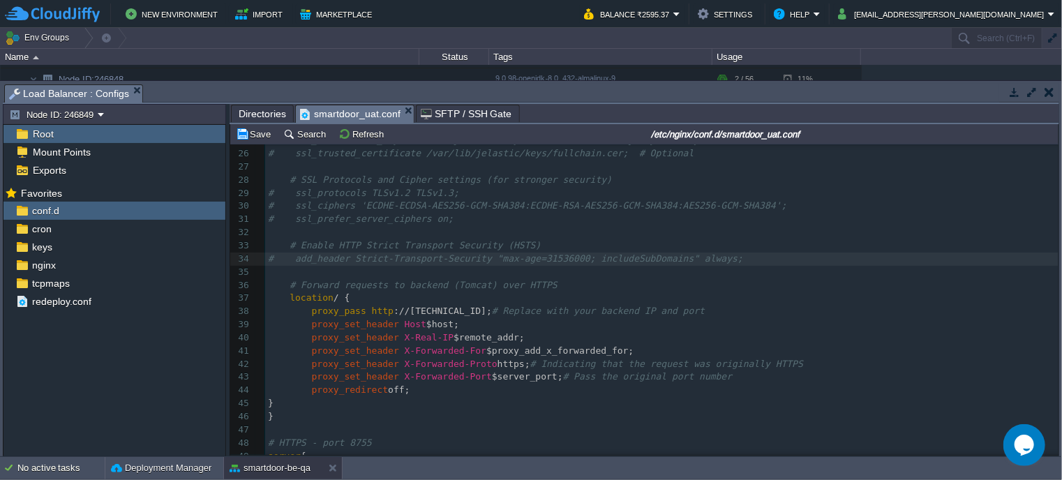
scroll to position [332, 0]
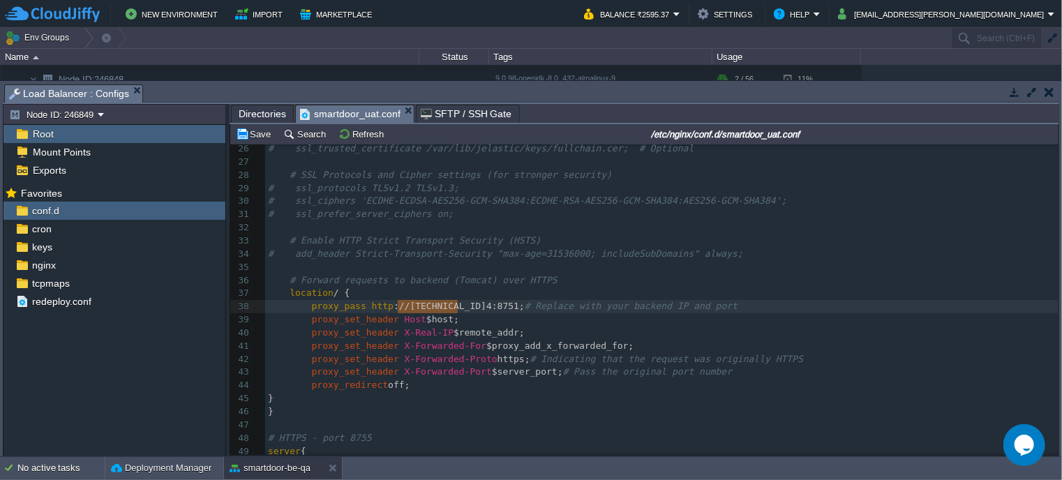
type textarea "[TECHNICAL_ID]"
drag, startPoint x: 399, startPoint y: 307, endPoint x: 462, endPoint y: 308, distance: 62.8
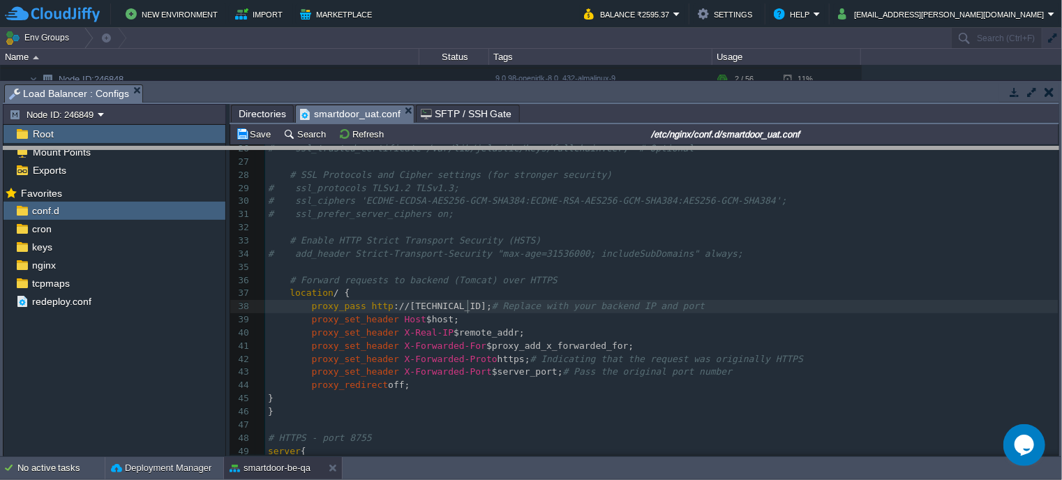
drag, startPoint x: 462, startPoint y: 92, endPoint x: 469, endPoint y: 180, distance: 88.2
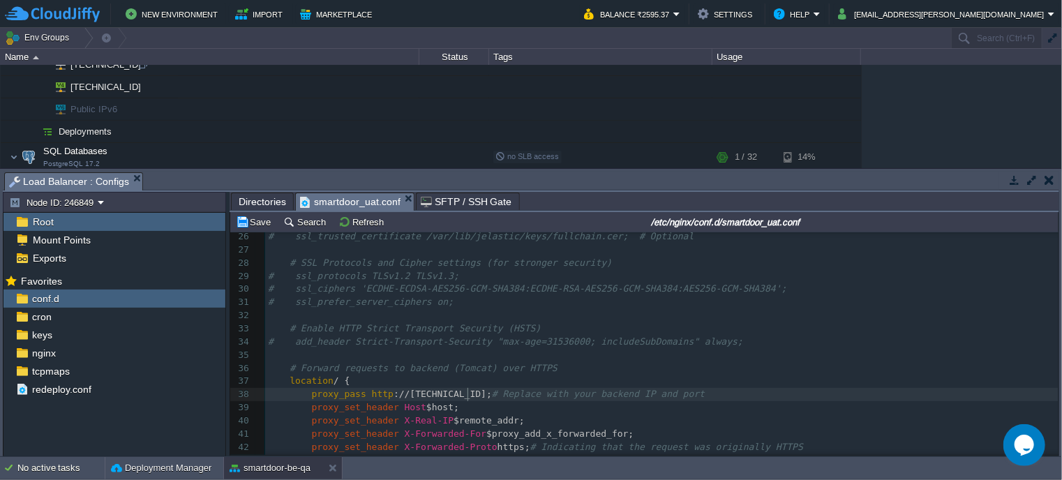
scroll to position [262, 0]
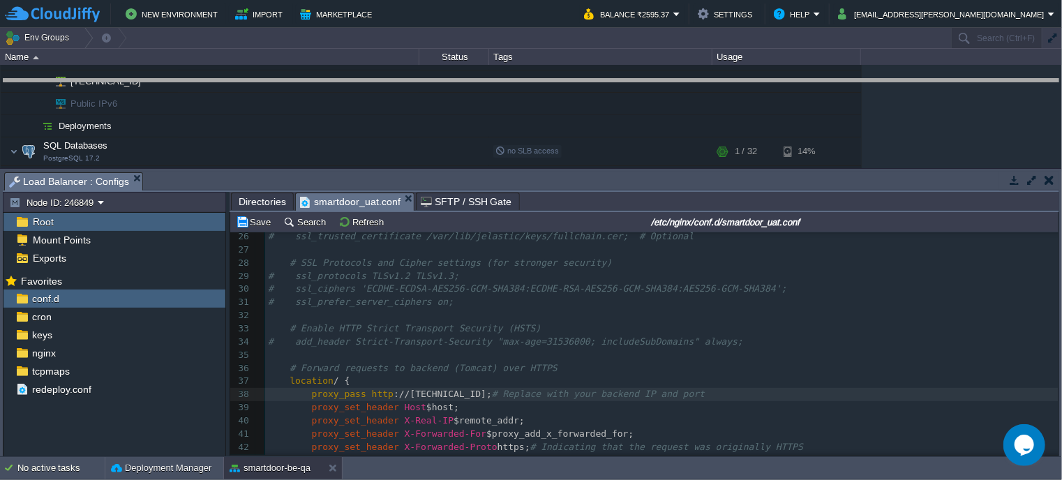
drag, startPoint x: 369, startPoint y: 184, endPoint x: 389, endPoint y: 89, distance: 97.7
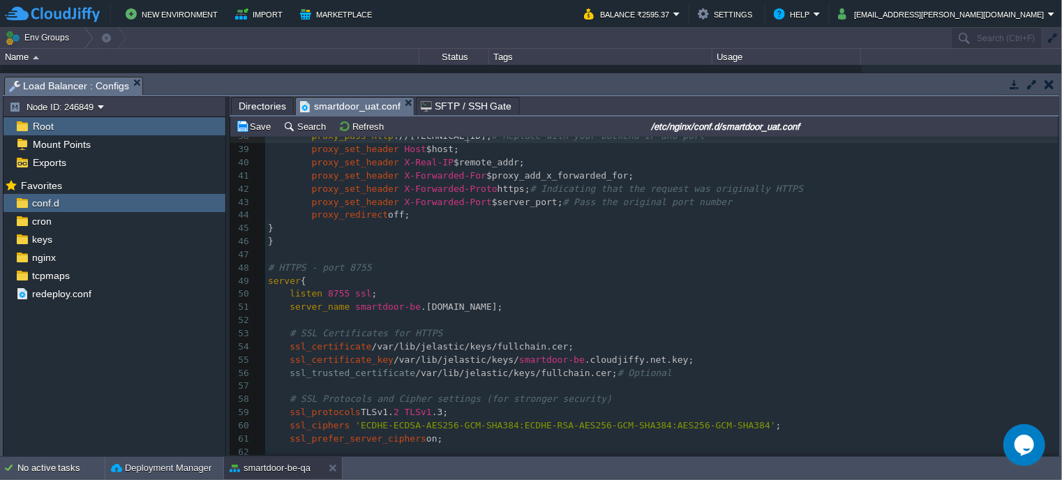
scroll to position [519, 0]
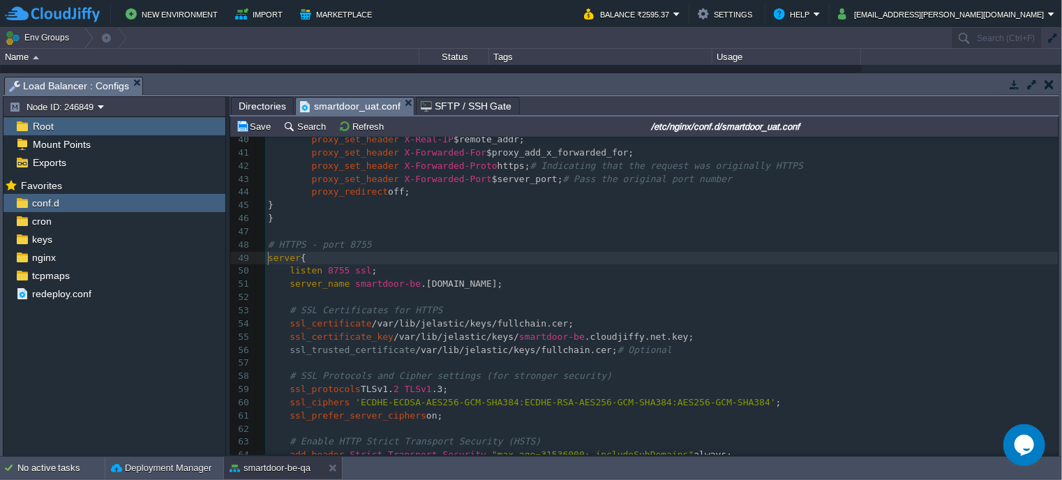
click at [270, 259] on div "x 23 # SSL Certificates for HTTPS 24 # ssl_certificate /var/lib/jelastic/keys/f…" at bounding box center [661, 245] width 793 height 670
type textarea "#"
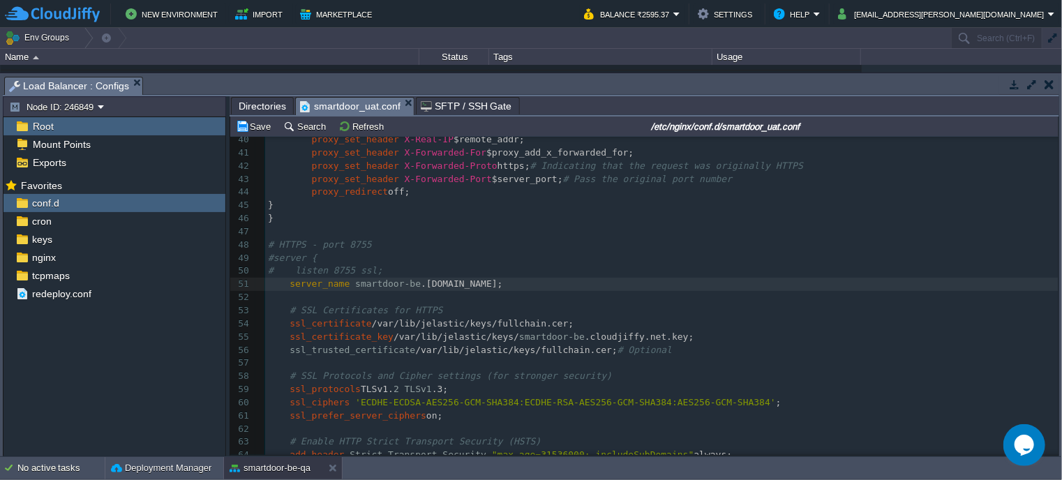
type textarea "#"
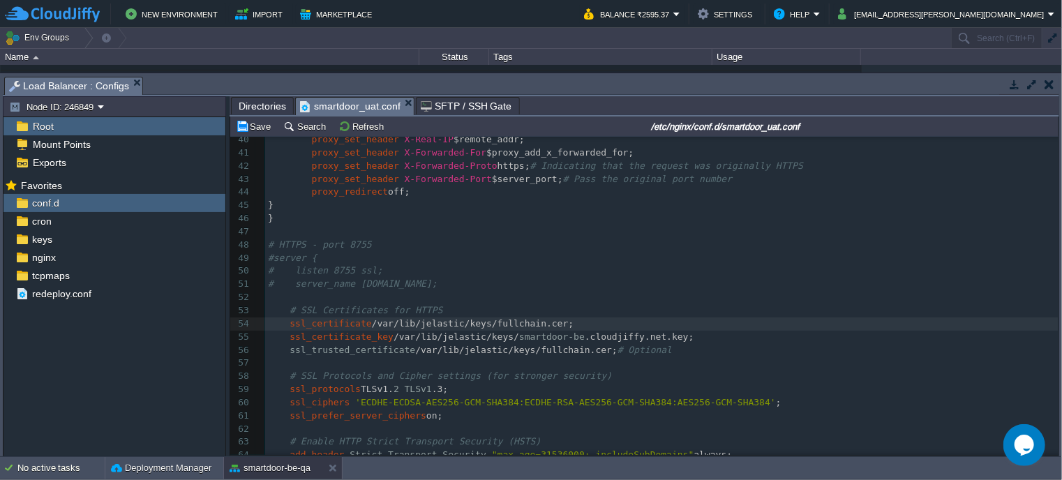
type textarea "#"
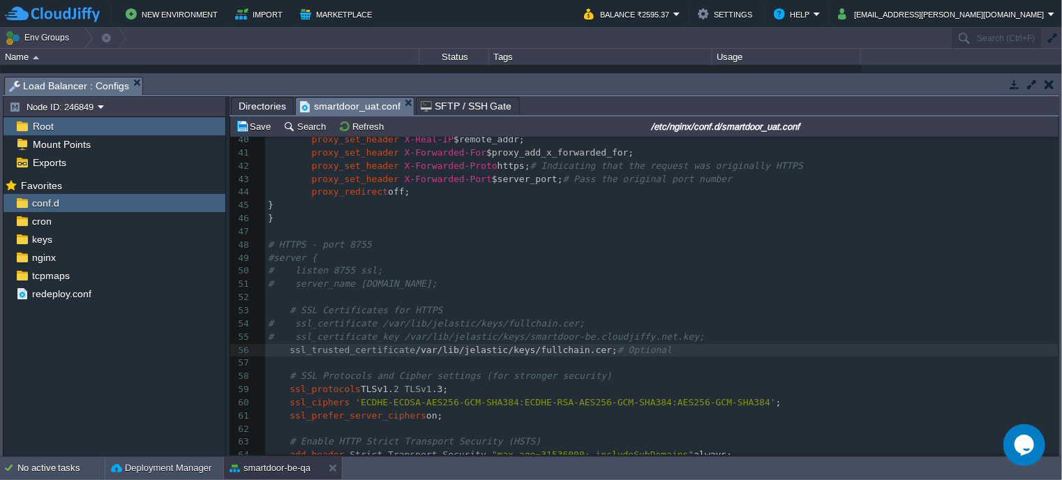
type textarea "#"
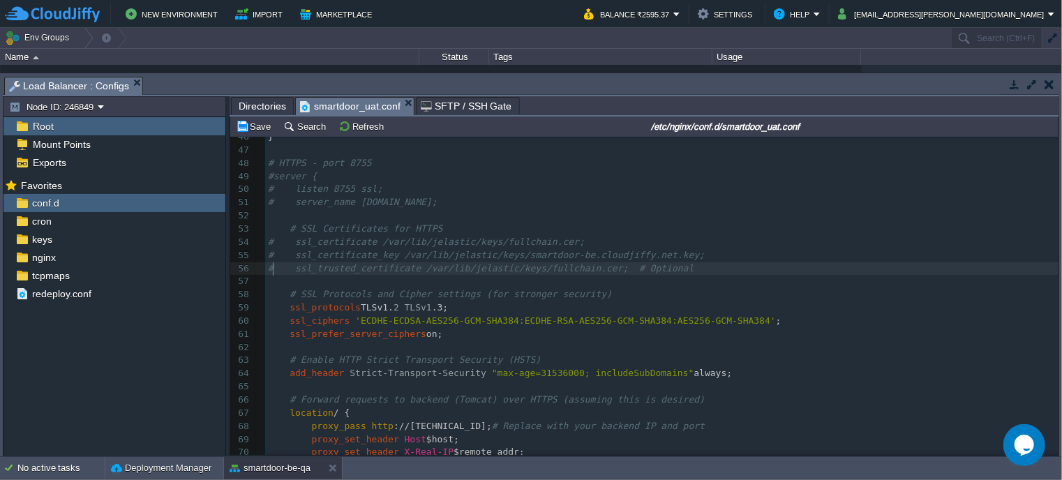
scroll to position [601, 0]
type textarea "#"
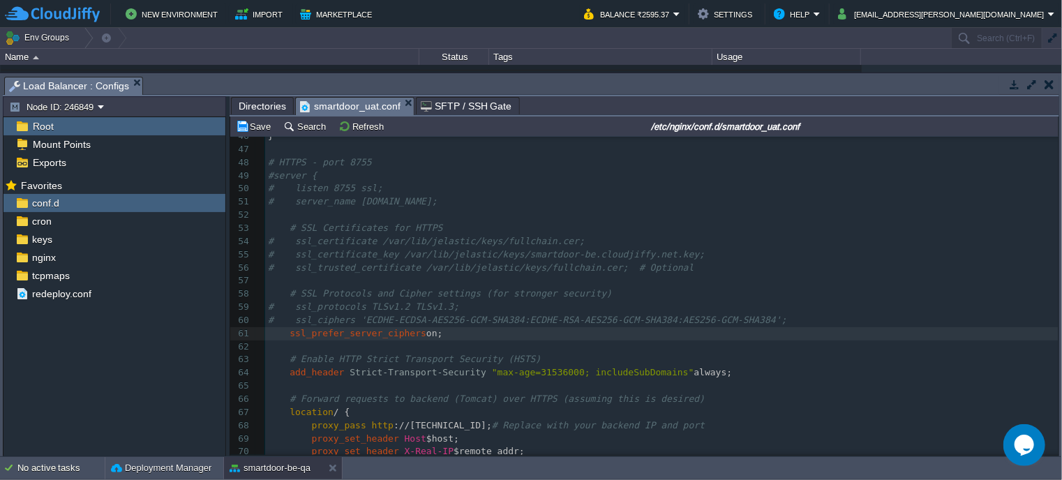
type textarea "#"
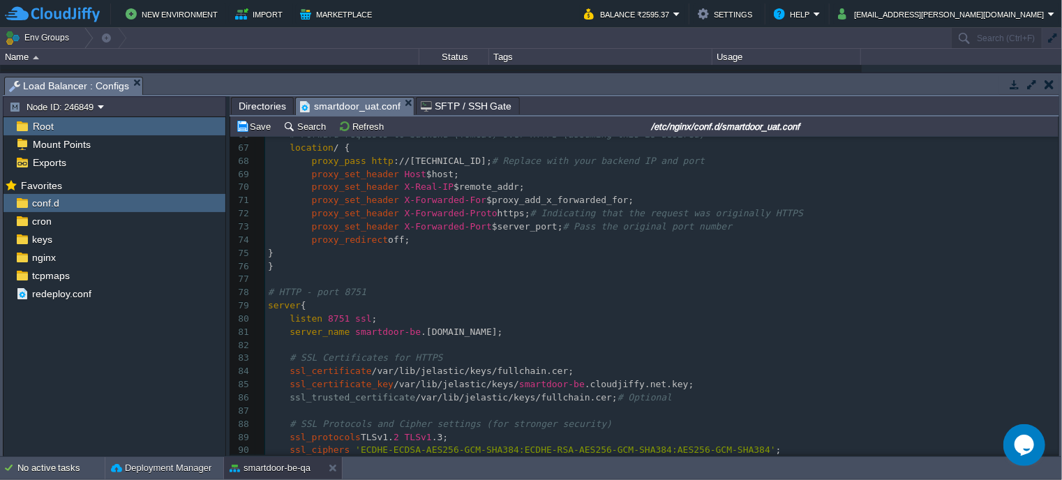
scroll to position [1108, 0]
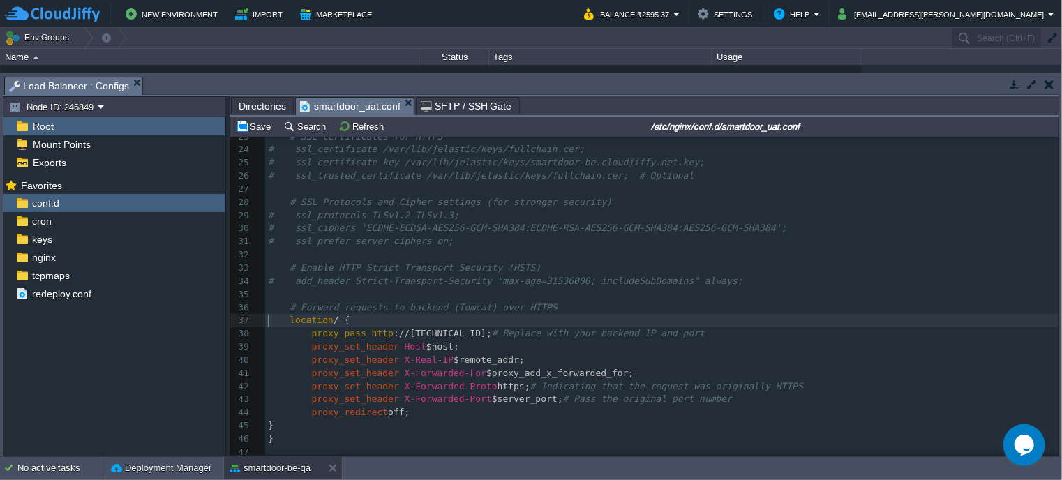
click at [266, 325] on pre "location / {" at bounding box center [661, 320] width 793 height 13
type textarea "#"
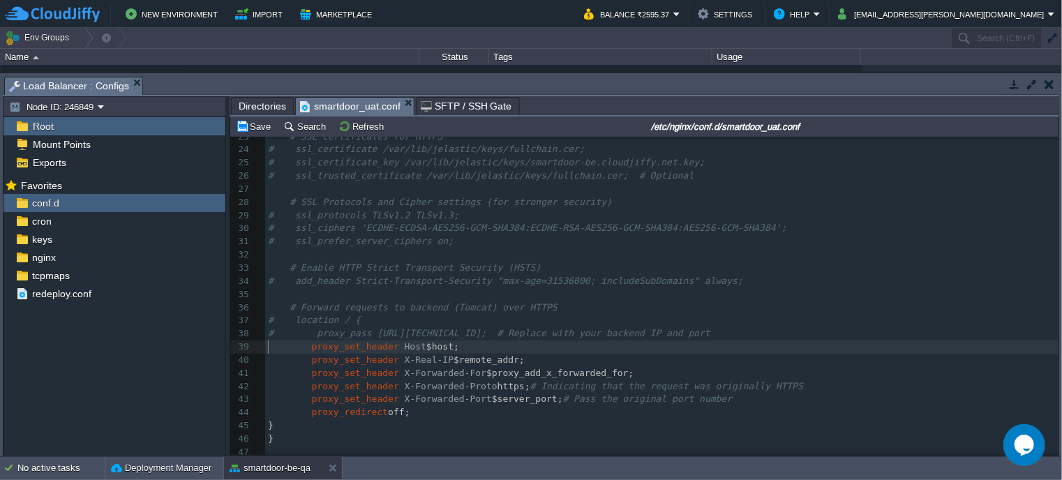
type textarea "#"
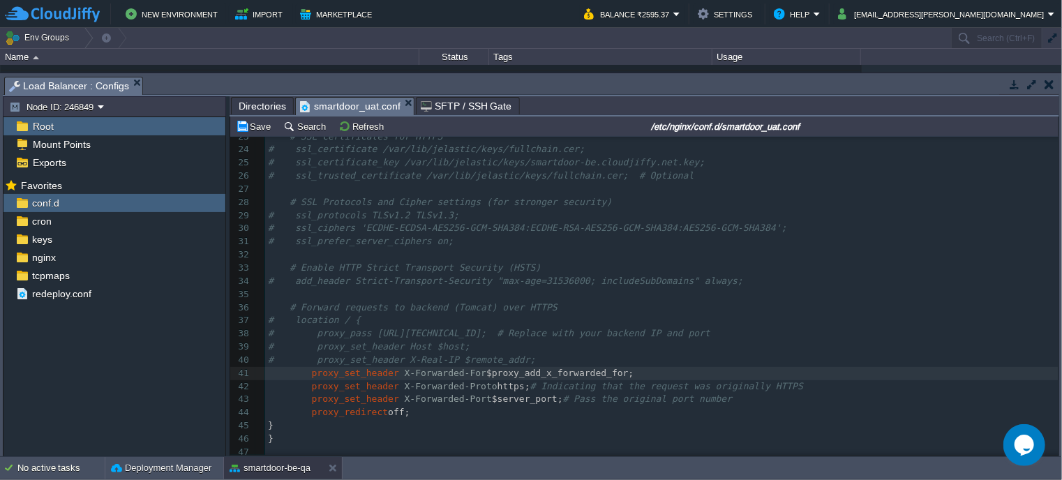
type textarea "#"
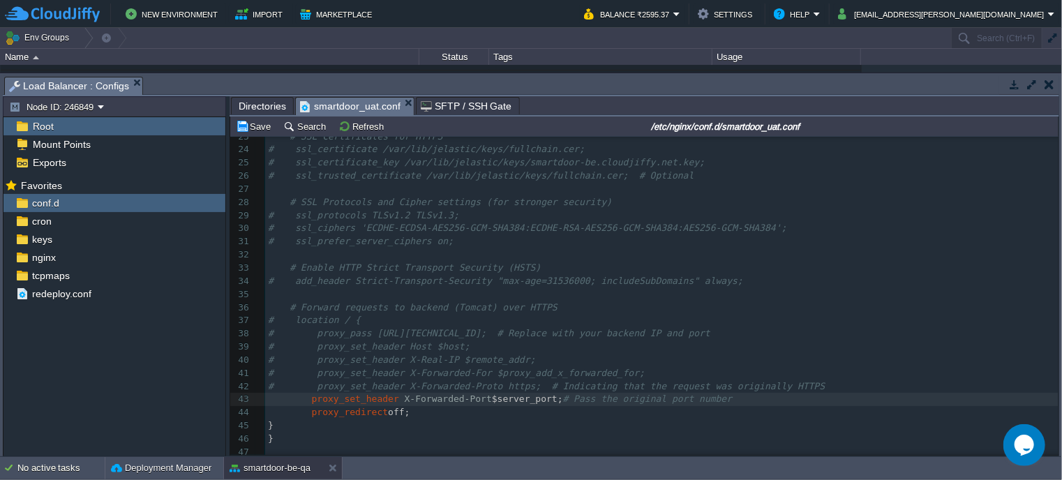
type textarea "#"
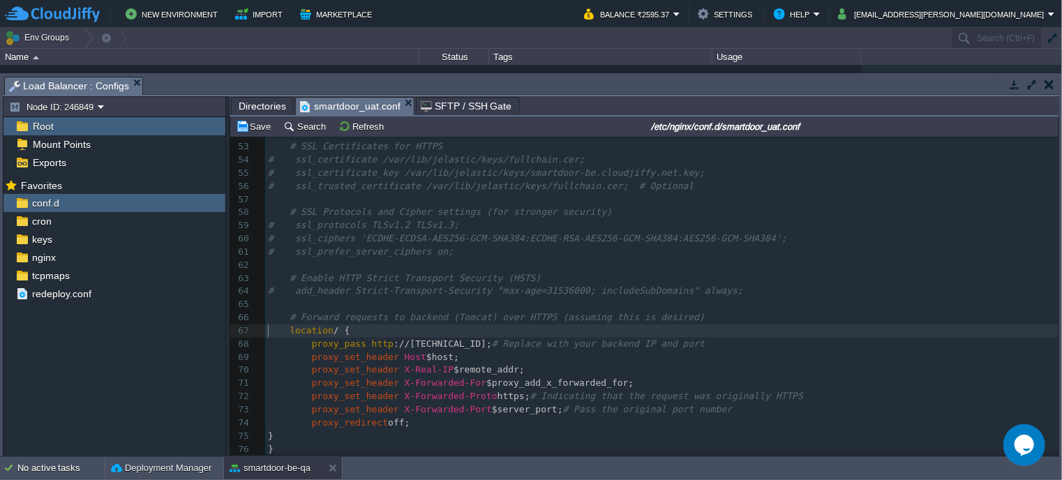
click at [267, 338] on div "x # add_header Strict-Transport-Security "max-age=31536000; includeSubDomains" …" at bounding box center [661, 285] width 793 height 578
type textarea "#"
click at [277, 372] on div "x # add_header Strict-Transport-Security "max-age=31536000; includeSubDomains" …" at bounding box center [661, 285] width 793 height 578
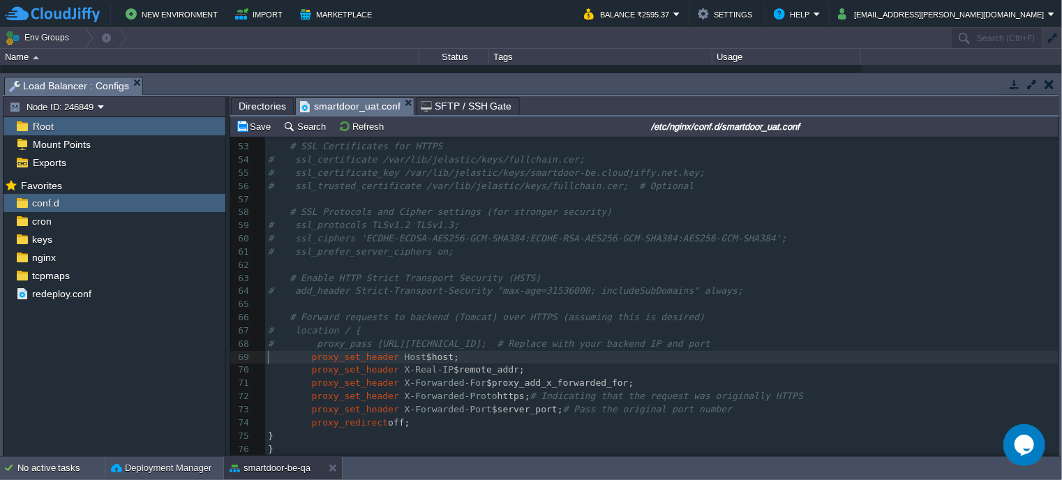
click at [269, 359] on div "x # add_header Strict-Transport-Security "max-age=31536000; includeSubDomains" …" at bounding box center [661, 285] width 793 height 578
type textarea "#"
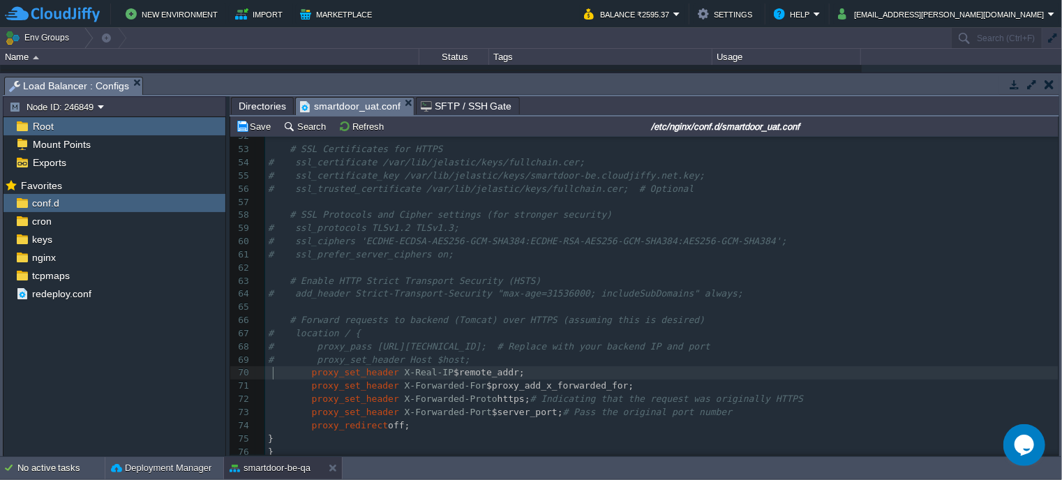
click at [271, 379] on pre "proxy_set_header X-Real-IP $remote_addr;" at bounding box center [661, 372] width 793 height 13
type textarea "#"
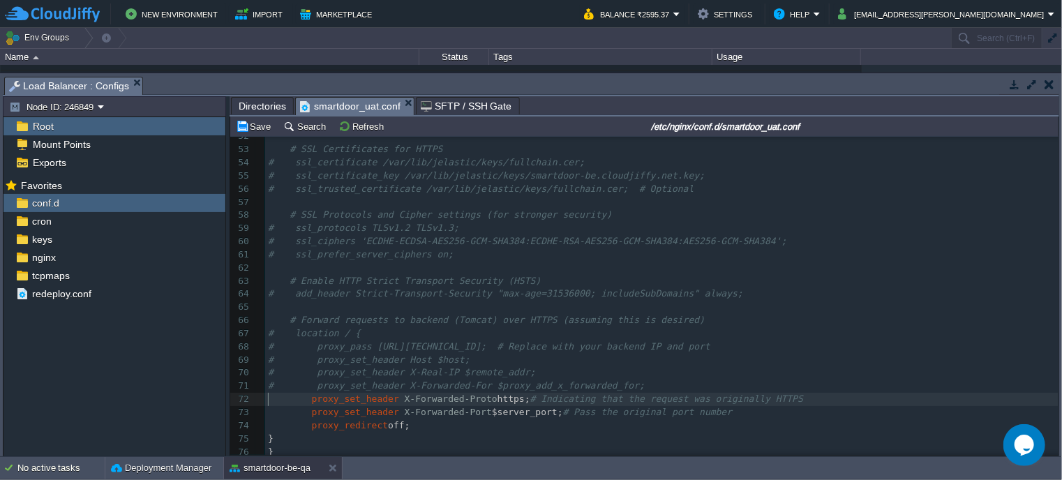
type textarea "#"
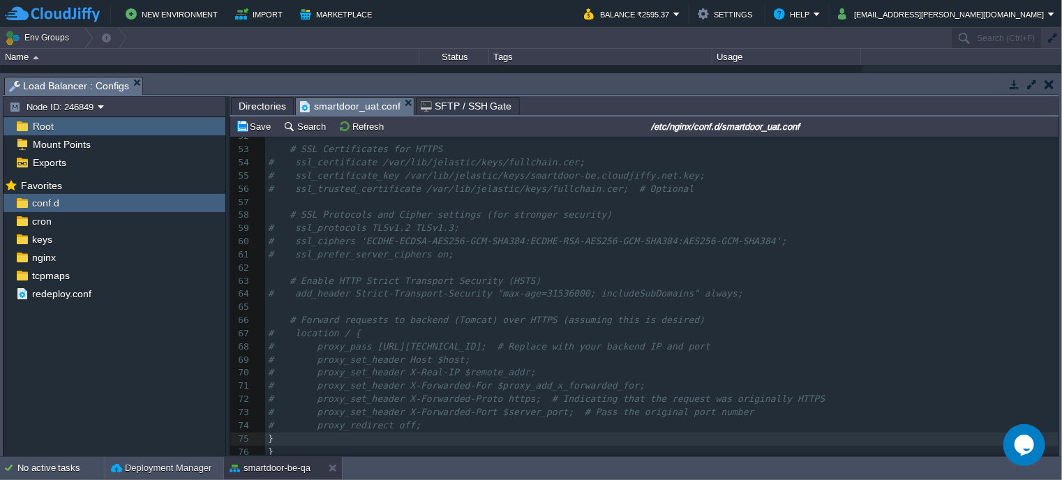
type textarea "#"
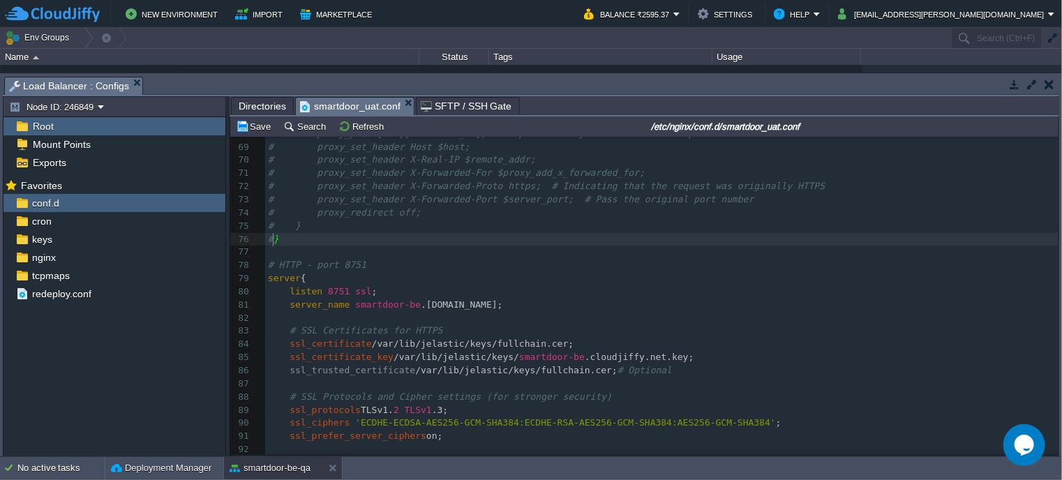
scroll to position [900, 0]
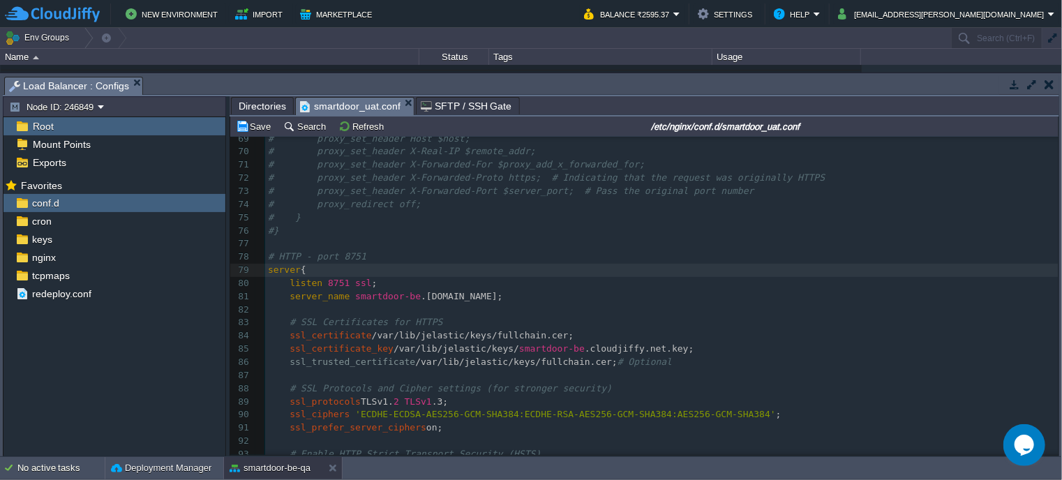
type textarea "#"
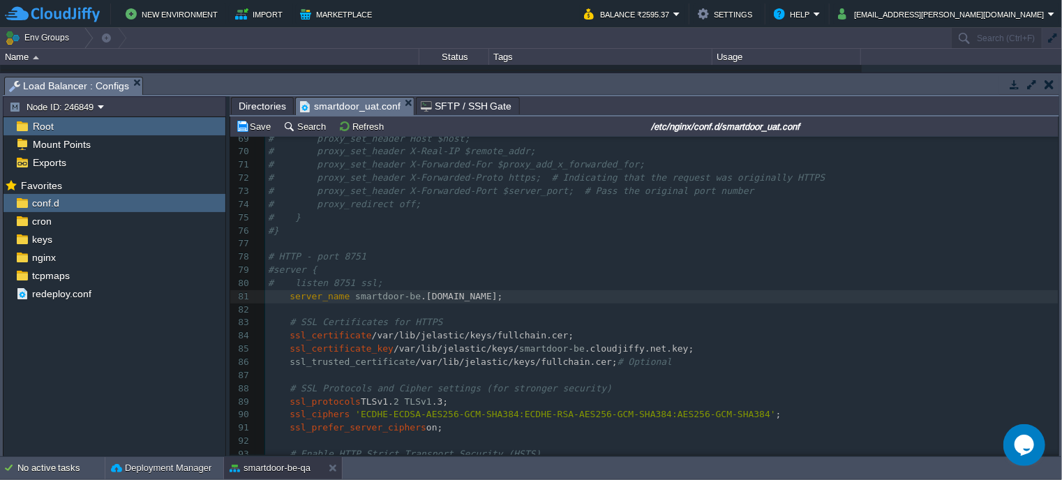
type textarea "#"
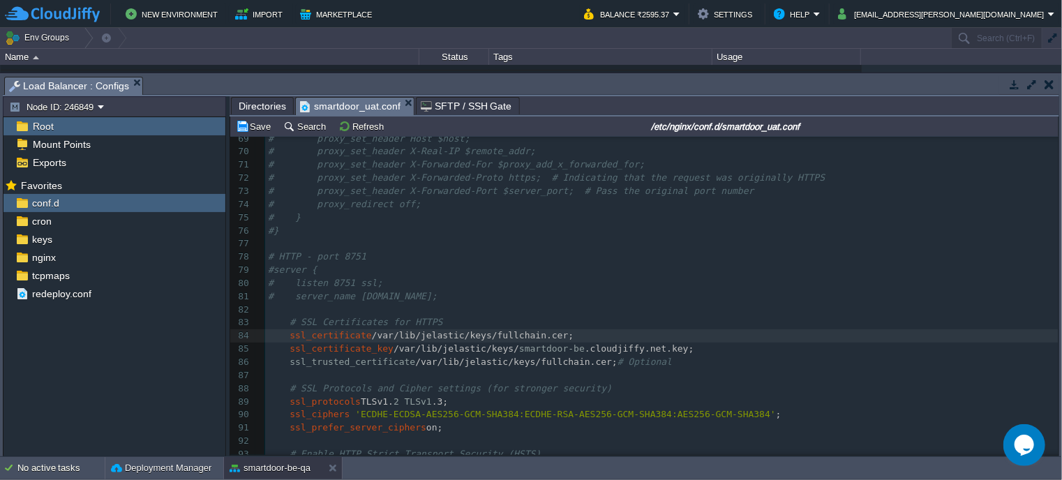
type textarea "#"
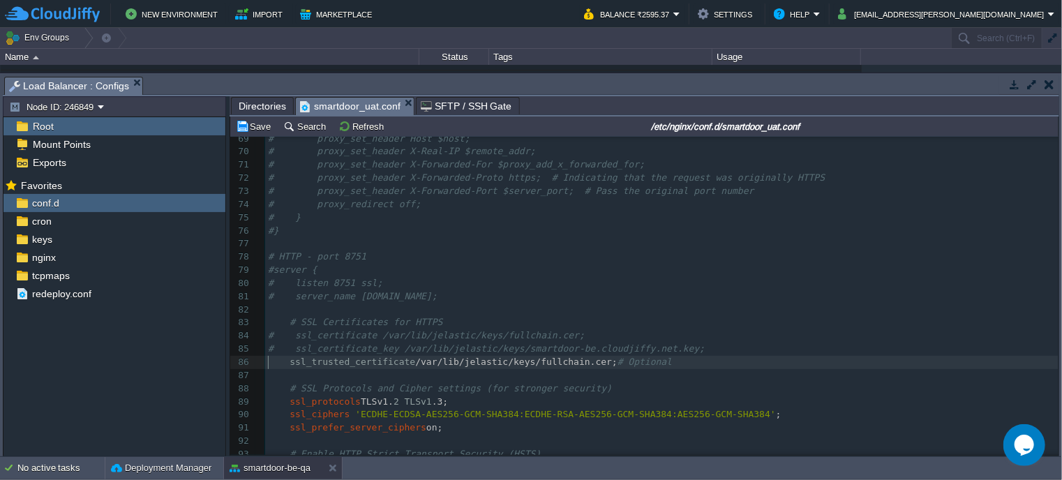
type textarea "#"
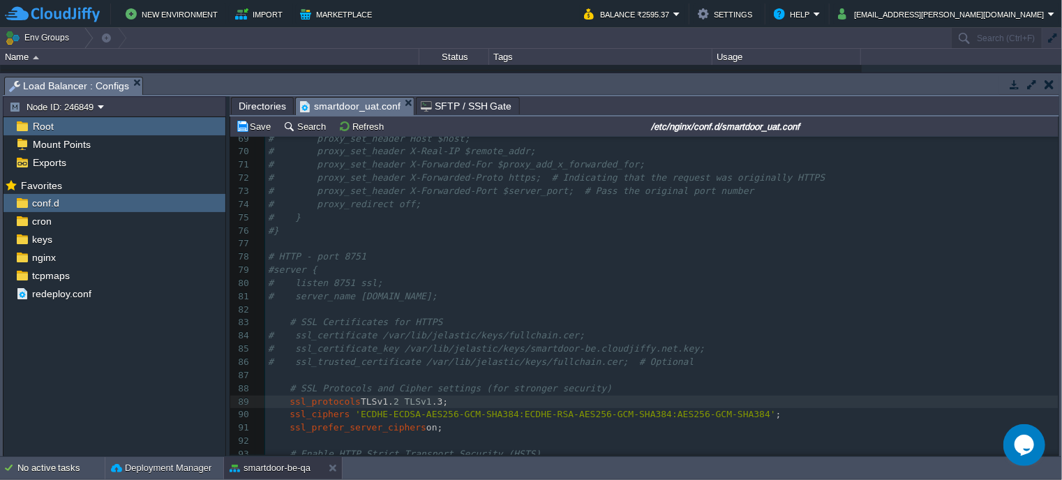
type textarea "#"
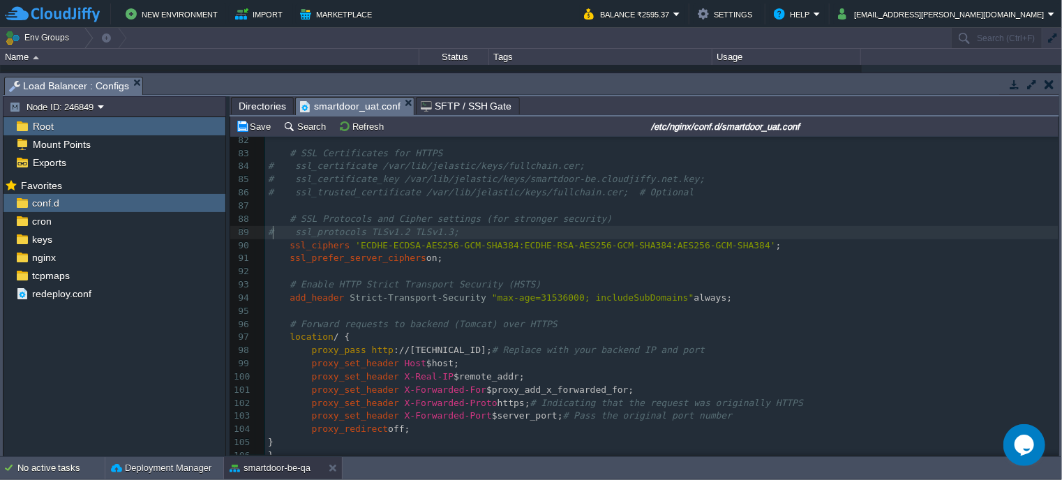
scroll to position [1086, 0]
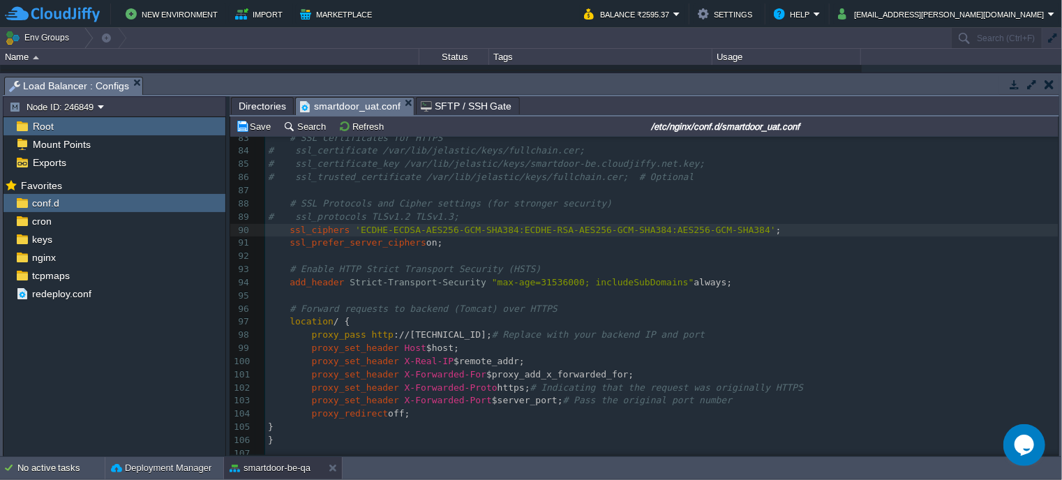
type textarea "#"
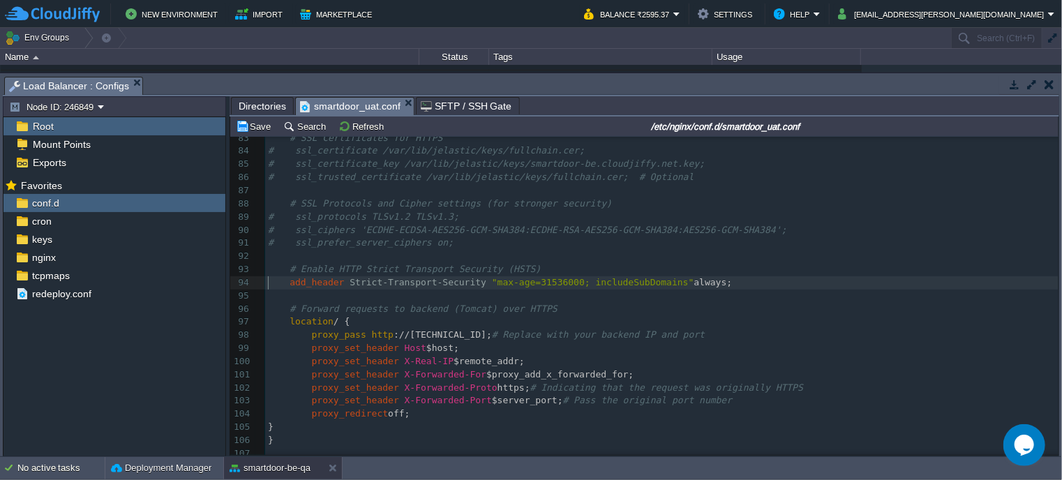
type textarea "#"
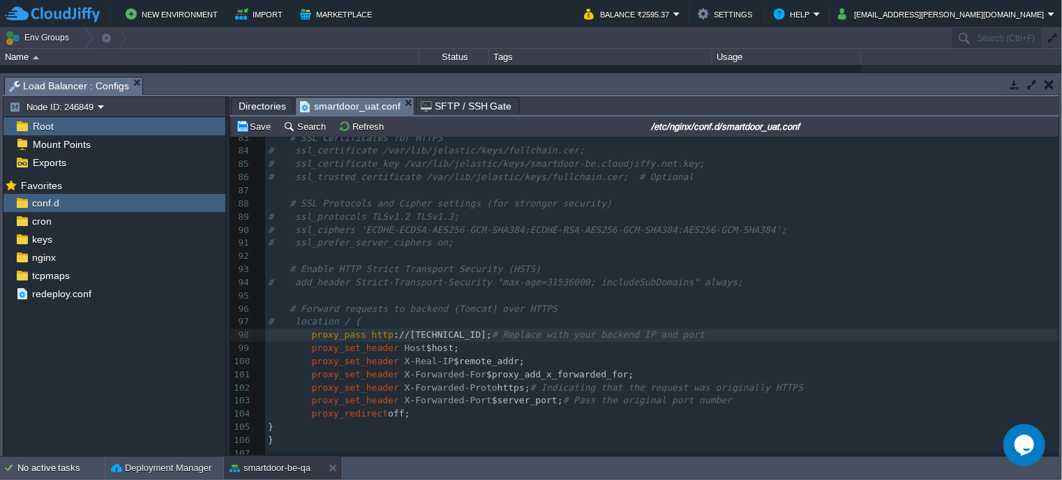
type textarea "#"
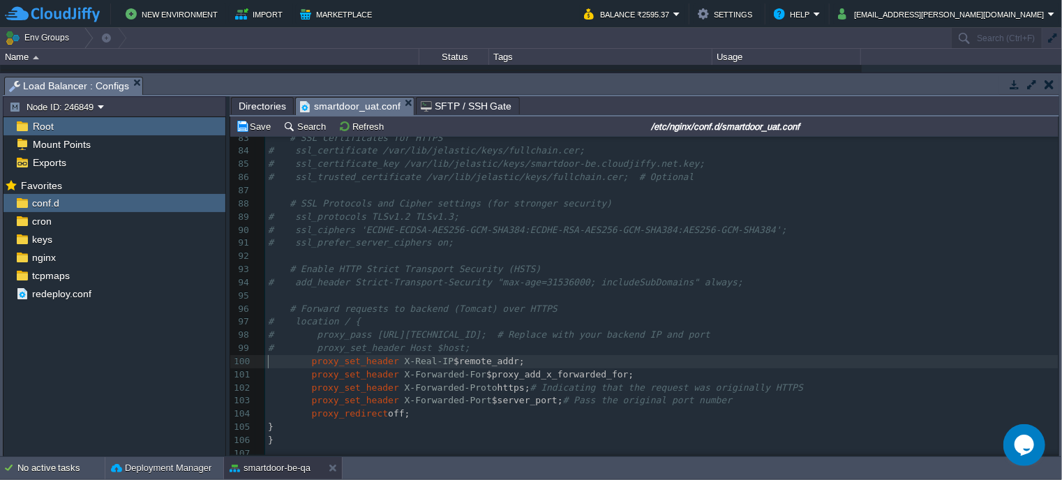
type textarea "#"
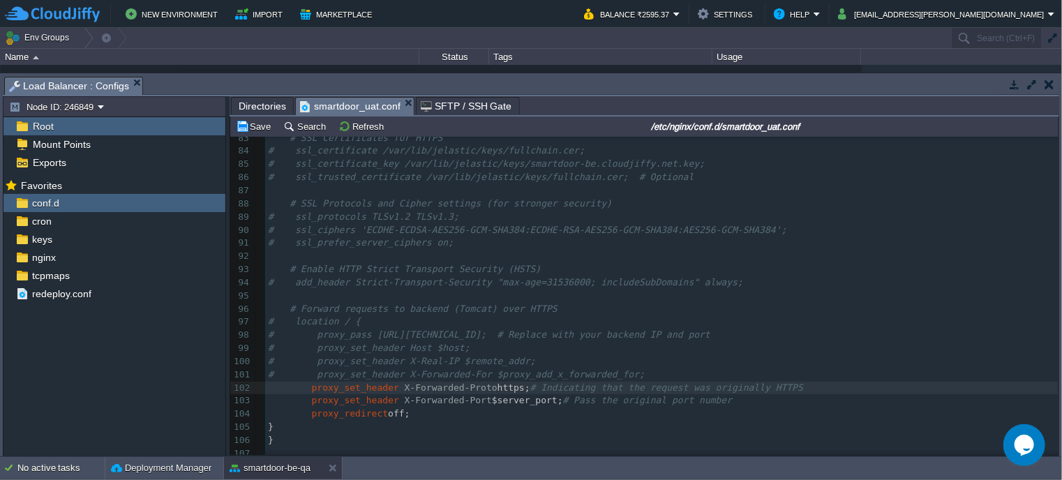
type textarea "#"
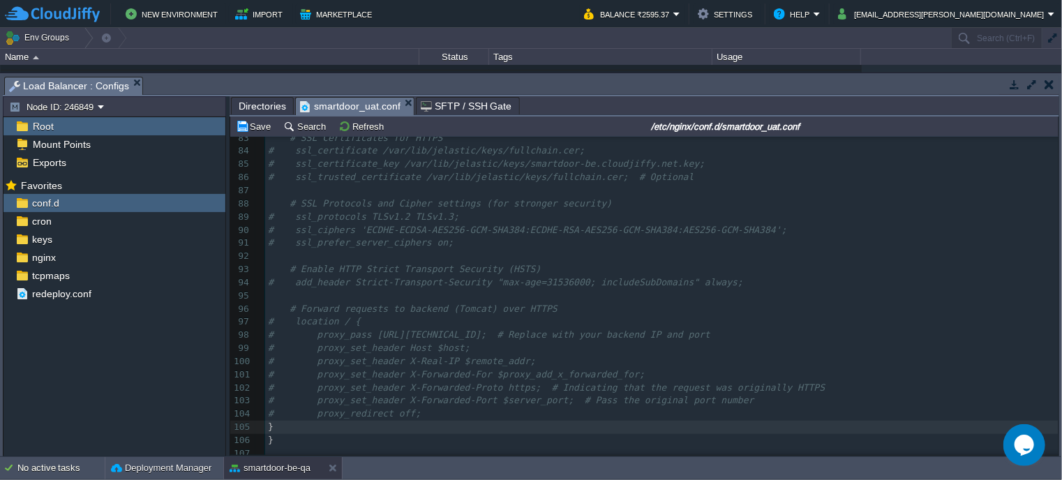
type textarea "#"
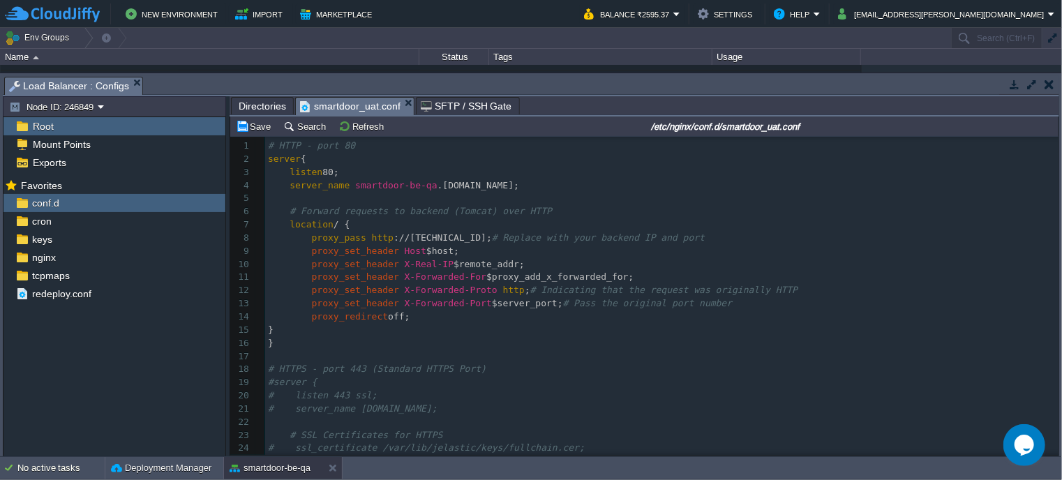
type textarea "#"
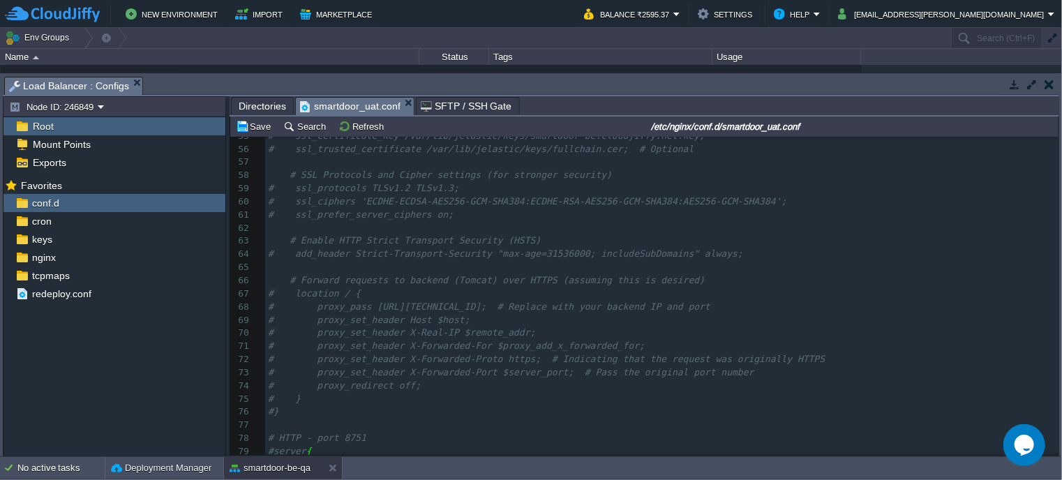
scroll to position [730, 0]
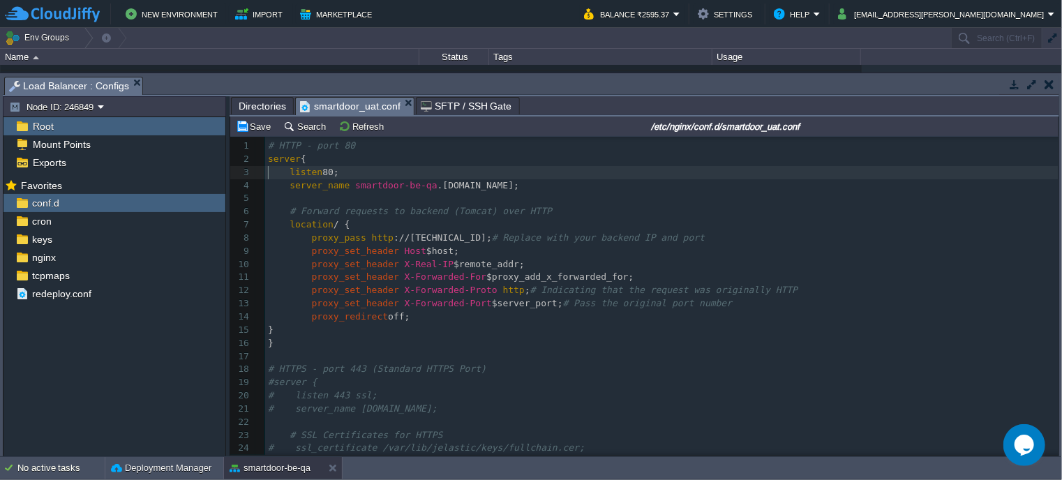
click at [267, 168] on div "x # } 1 # HTTP - port 80 2 server { 3 listen 80; 4 server_name smartdoor-be-qa …" at bounding box center [661, 369] width 793 height 460
click at [268, 162] on div "x # } 1 # HTTP - port 80 2 server { 3 listen 80; 4 server_name smartdoor-be-qa …" at bounding box center [661, 369] width 793 height 460
type textarea "#"
type textarea "$"
type textarea "#"
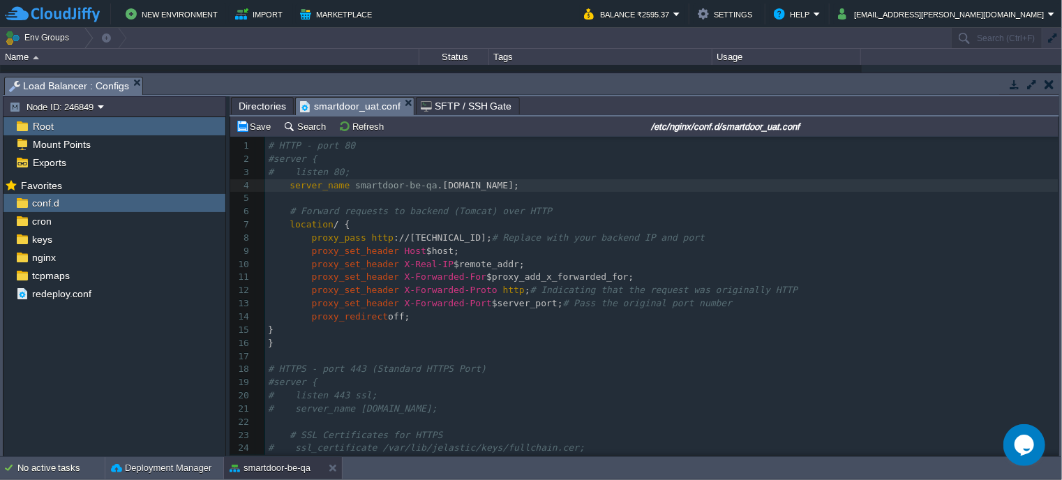
type textarea "#"
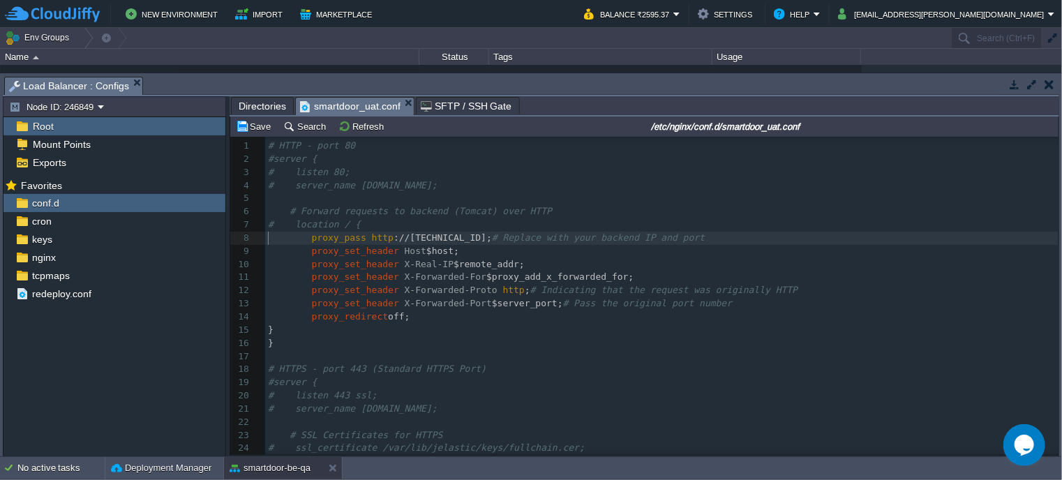
type textarea "#"
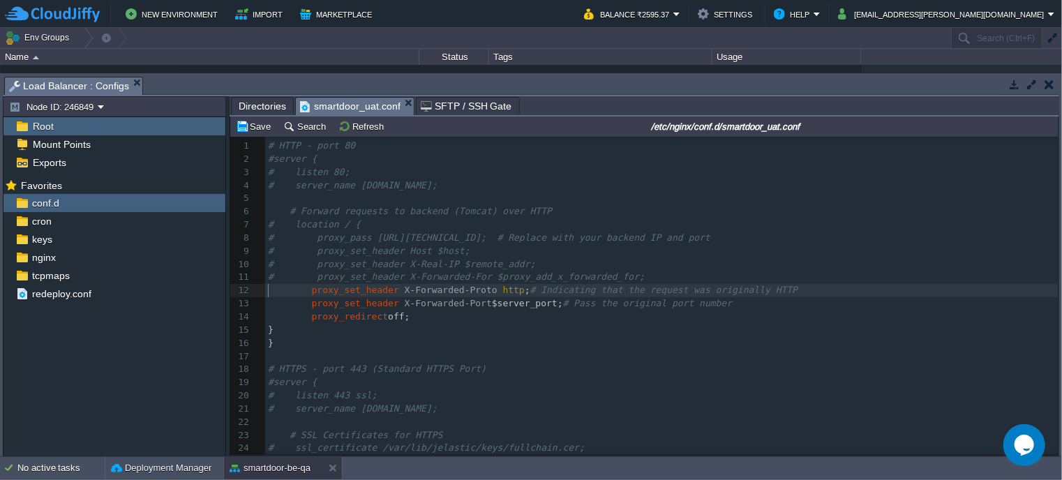
type textarea "#"
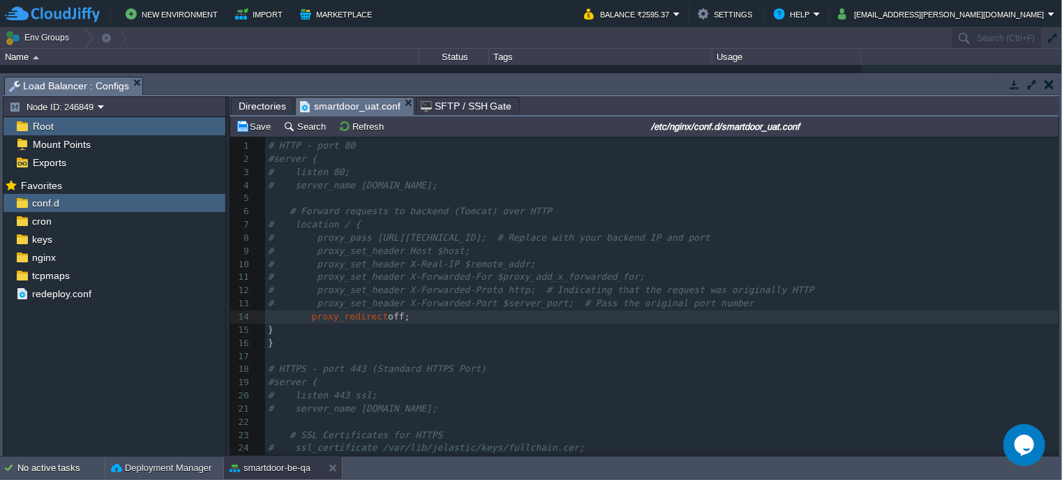
type textarea "#"
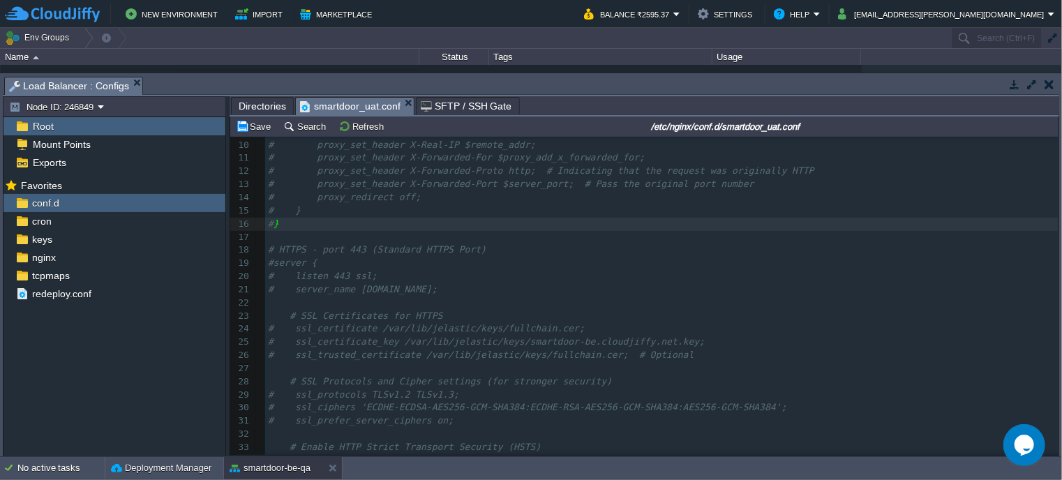
scroll to position [0, 0]
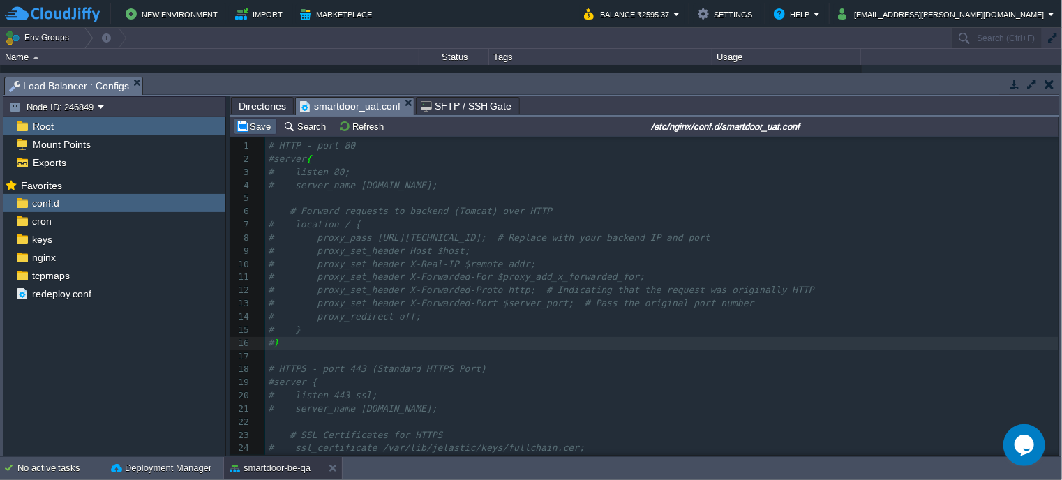
type textarea "#"
click at [259, 128] on button "Save" at bounding box center [255, 126] width 39 height 13
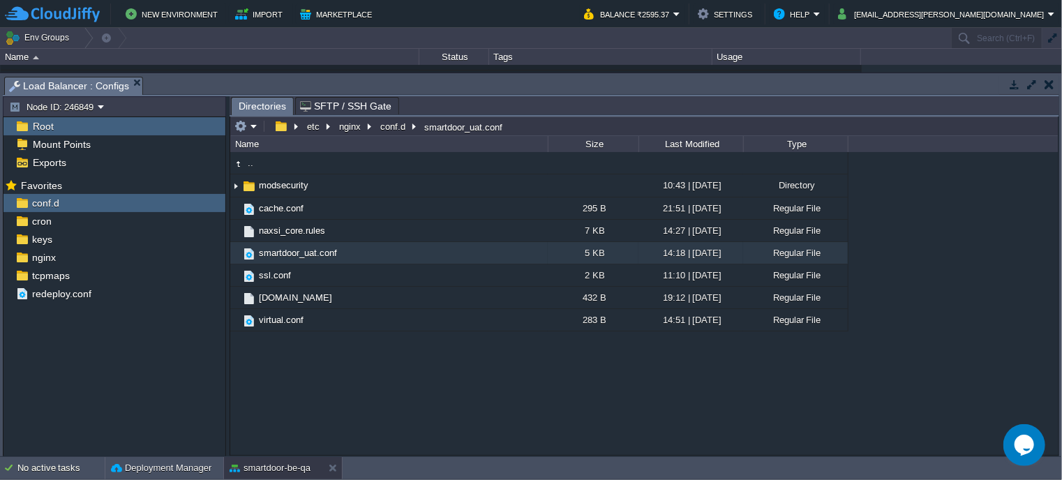
click at [1050, 89] on button "button" at bounding box center [1049, 84] width 10 height 13
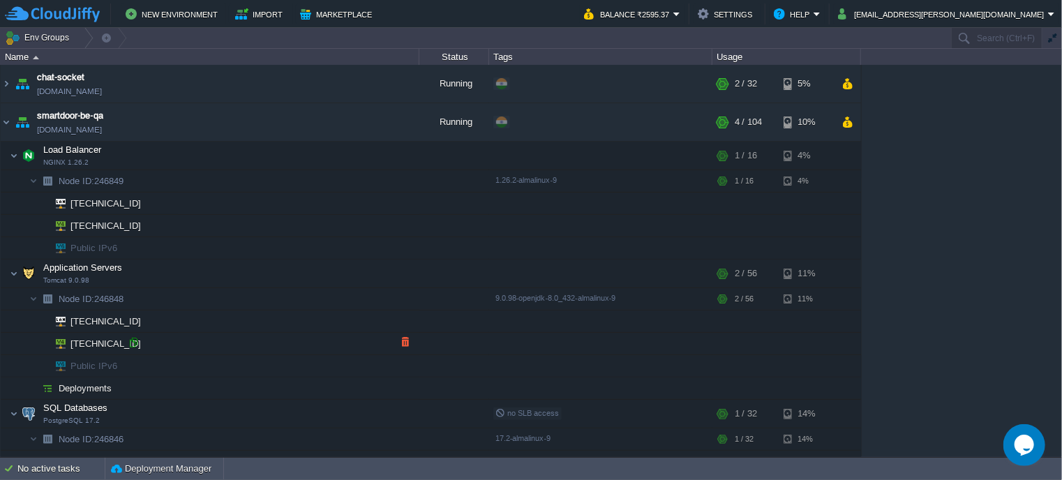
click at [133, 345] on div at bounding box center [133, 342] width 13 height 13
type input "[TECHNICAL_ID]"
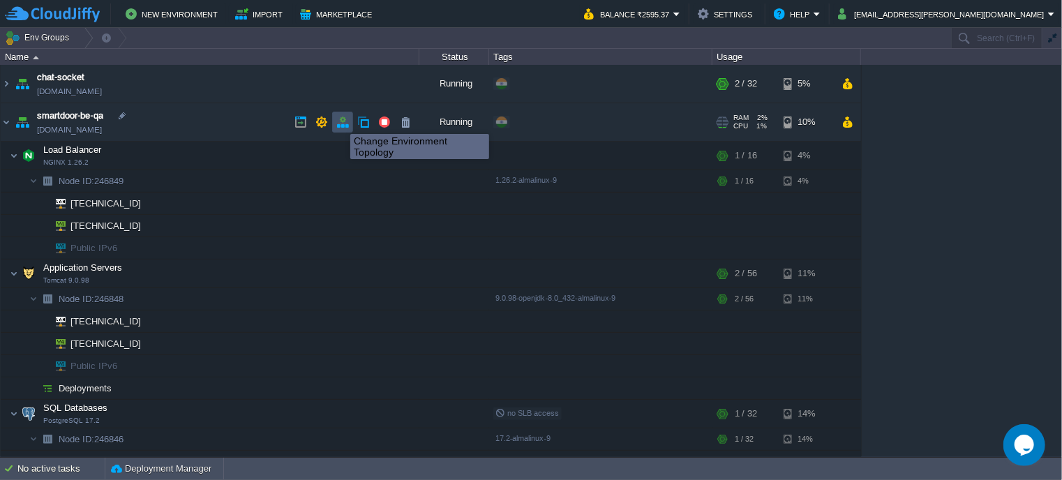
click at [340, 121] on button "button" at bounding box center [342, 122] width 13 height 13
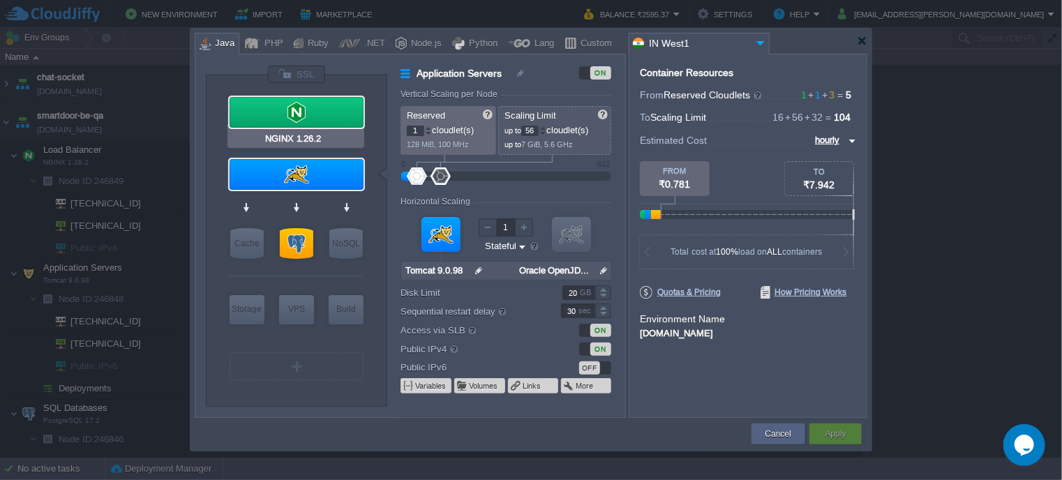
click at [340, 110] on div at bounding box center [296, 112] width 134 height 31
type input "Load Balancer"
type input "16"
type input "NGINX 1.26.2"
type input "null"
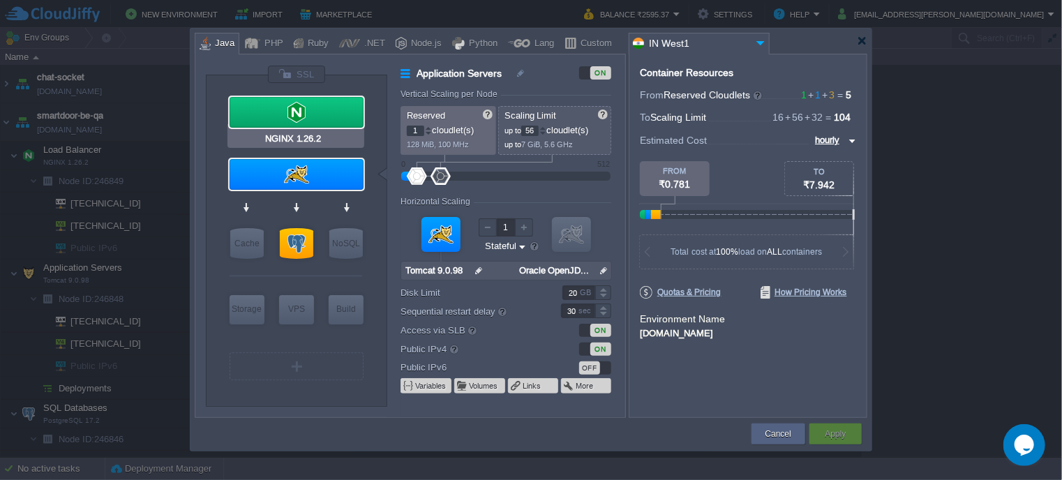
type input "1.26.2-almalin..."
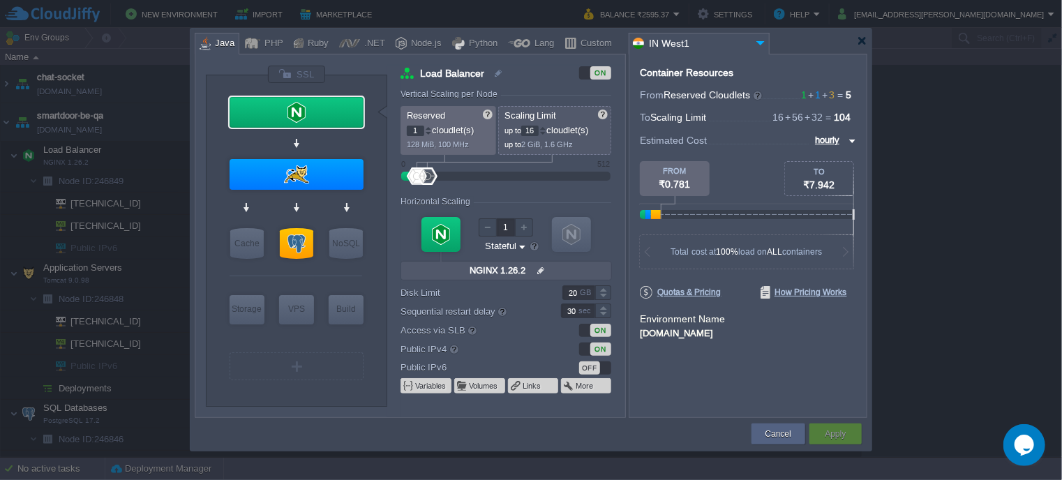
type input "NGINX 1.26.2"
click at [296, 110] on div at bounding box center [296, 112] width 134 height 31
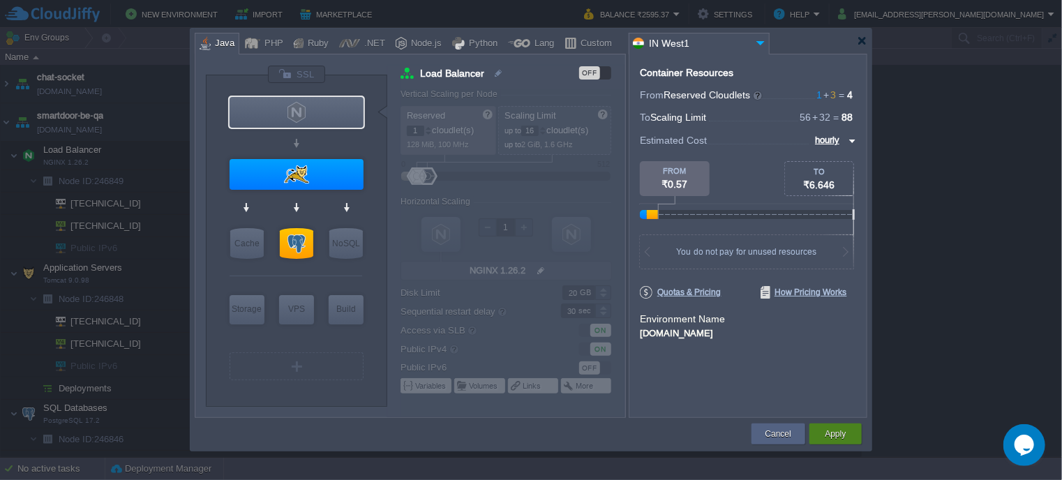
click at [845, 437] on button "Apply" at bounding box center [834, 434] width 21 height 14
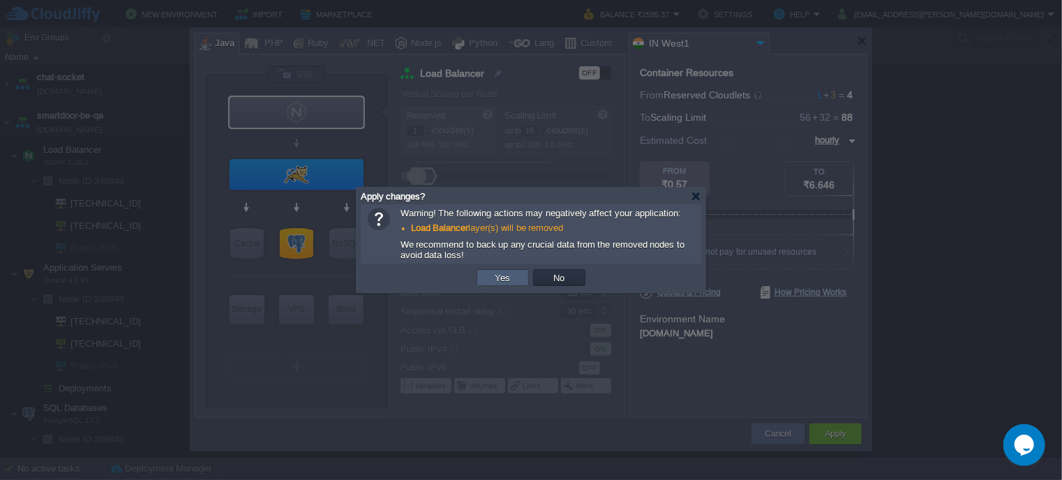
click at [511, 273] on button "Yes" at bounding box center [503, 277] width 24 height 13
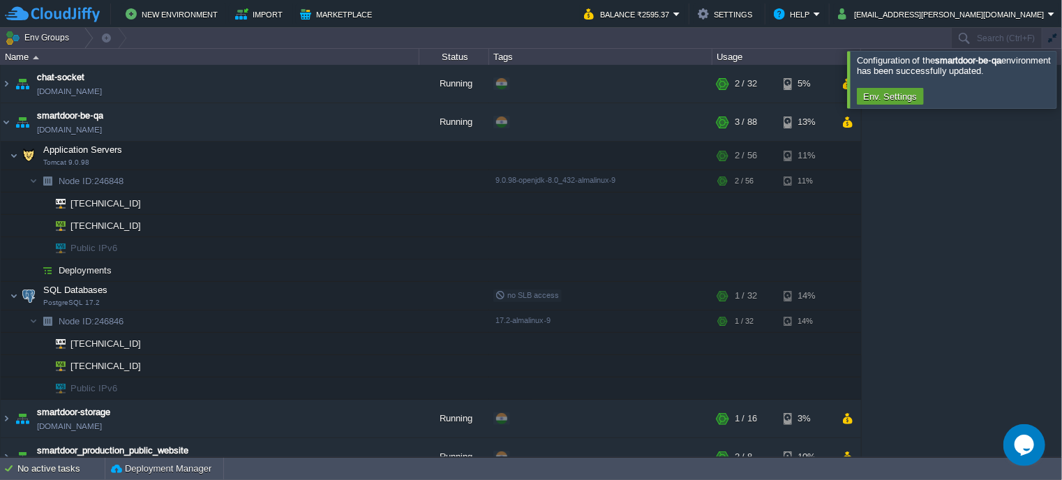
click at [1061, 77] on div at bounding box center [1078, 79] width 0 height 56
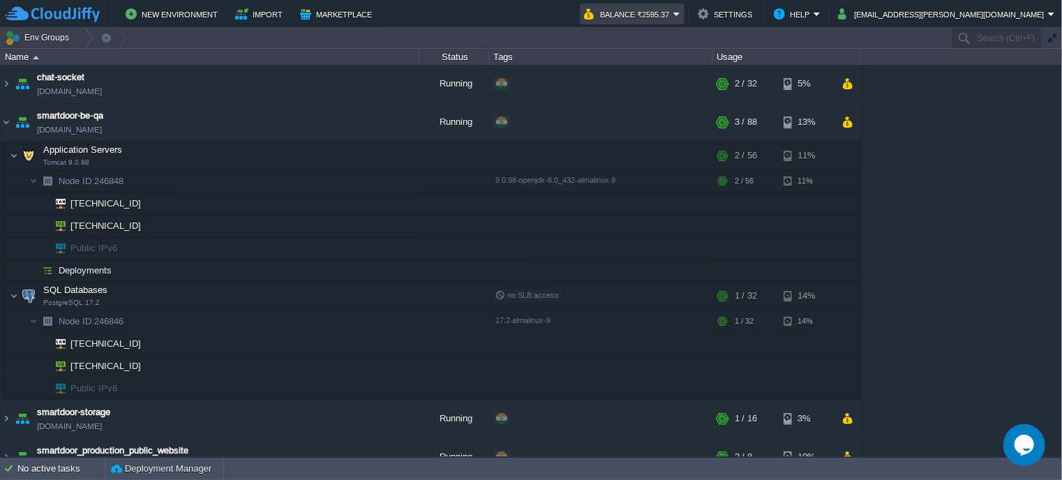
click at [673, 6] on button "Balance ₹2595.37" at bounding box center [628, 14] width 89 height 17
click at [673, 13] on button "Balance ₹2595.37" at bounding box center [628, 14] width 89 height 17
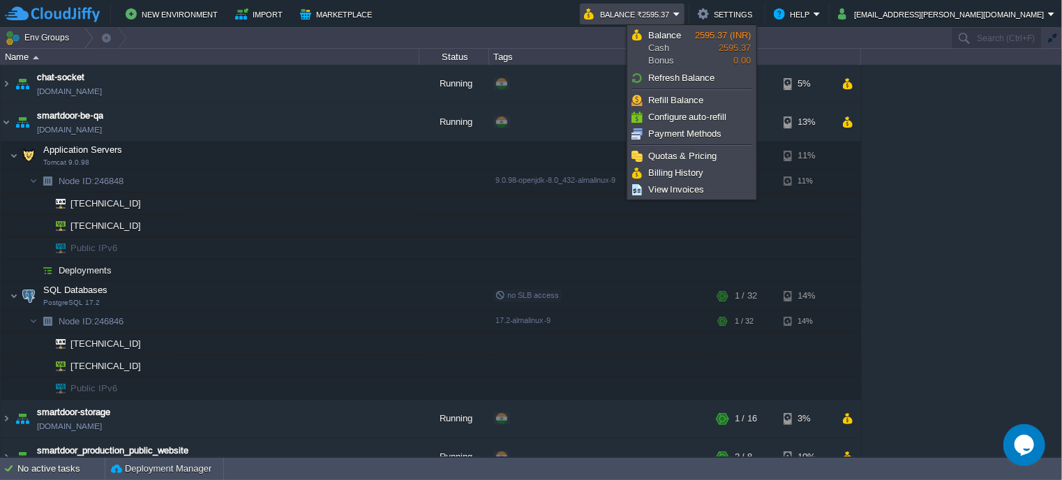
click at [673, 13] on button "Balance ₹2595.37" at bounding box center [628, 14] width 89 height 17
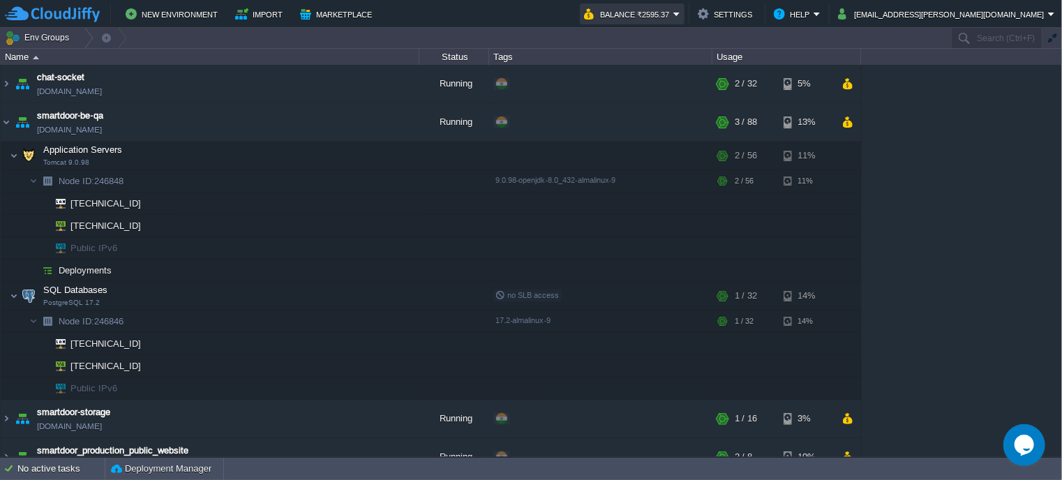
click at [673, 13] on button "Balance ₹2595.37" at bounding box center [628, 14] width 89 height 17
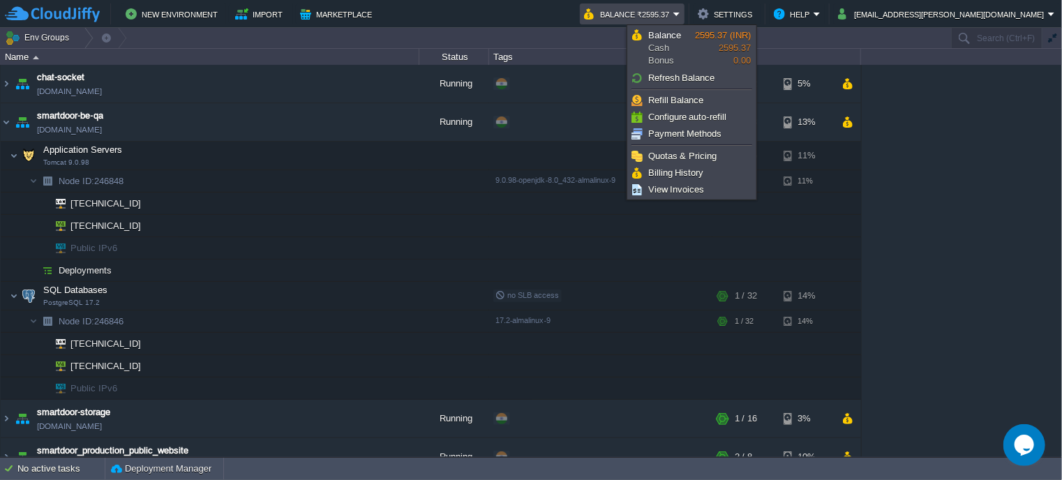
click at [673, 13] on button "Balance ₹2595.37" at bounding box center [628, 14] width 89 height 17
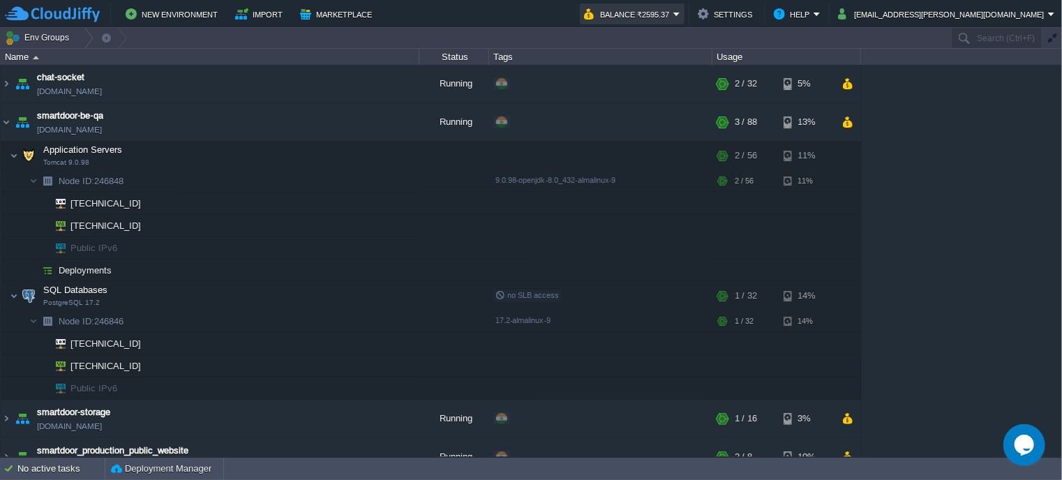
click at [673, 13] on button "Balance ₹2595.37" at bounding box center [628, 14] width 89 height 17
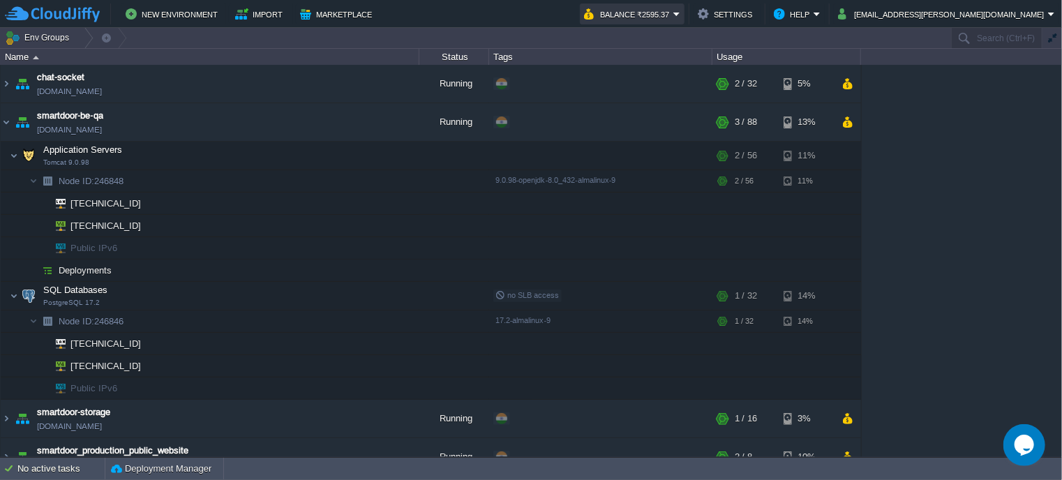
click at [673, 13] on button "Balance ₹2595.37" at bounding box center [628, 14] width 89 height 17
click at [226, 317] on button "button" at bounding box center [231, 319] width 13 height 13
click at [134, 222] on div at bounding box center [133, 225] width 13 height 13
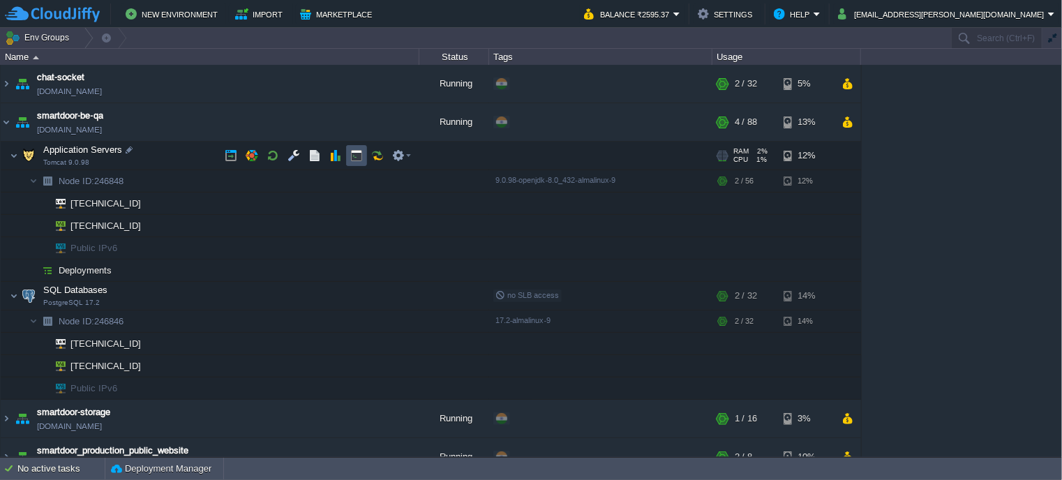
click at [359, 158] on button "button" at bounding box center [356, 155] width 13 height 13
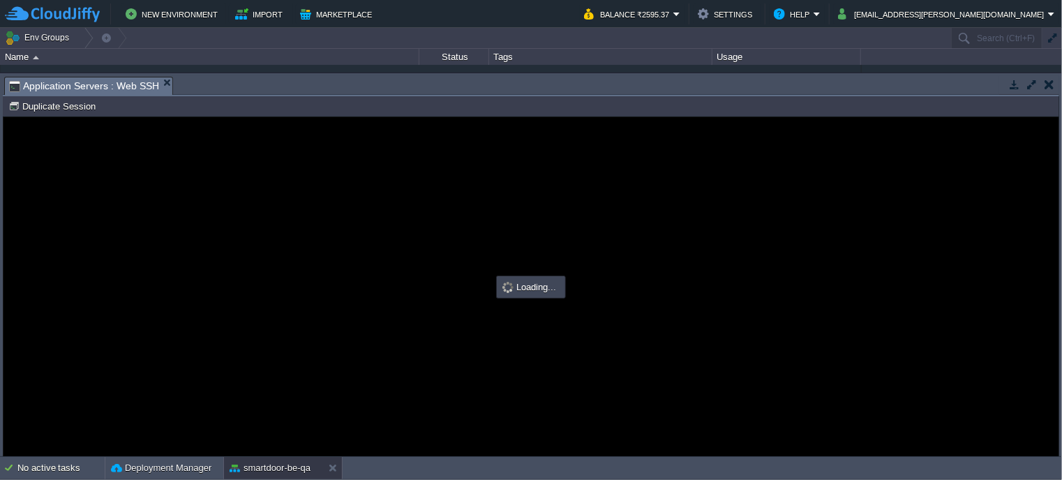
type input "#000000"
